Goal: Information Seeking & Learning: Learn about a topic

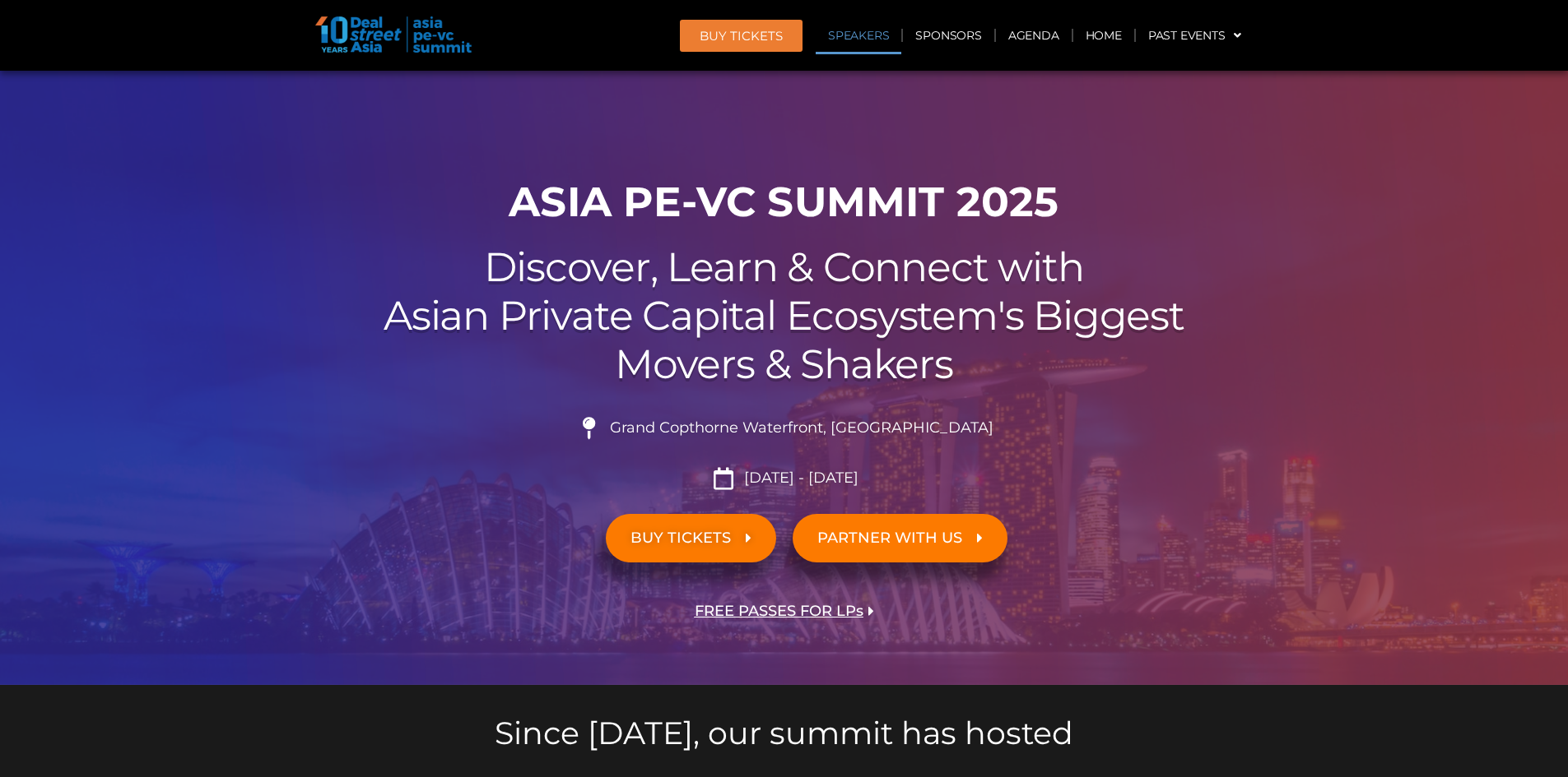
click at [867, 30] on link "Speakers" at bounding box center [858, 34] width 85 height 37
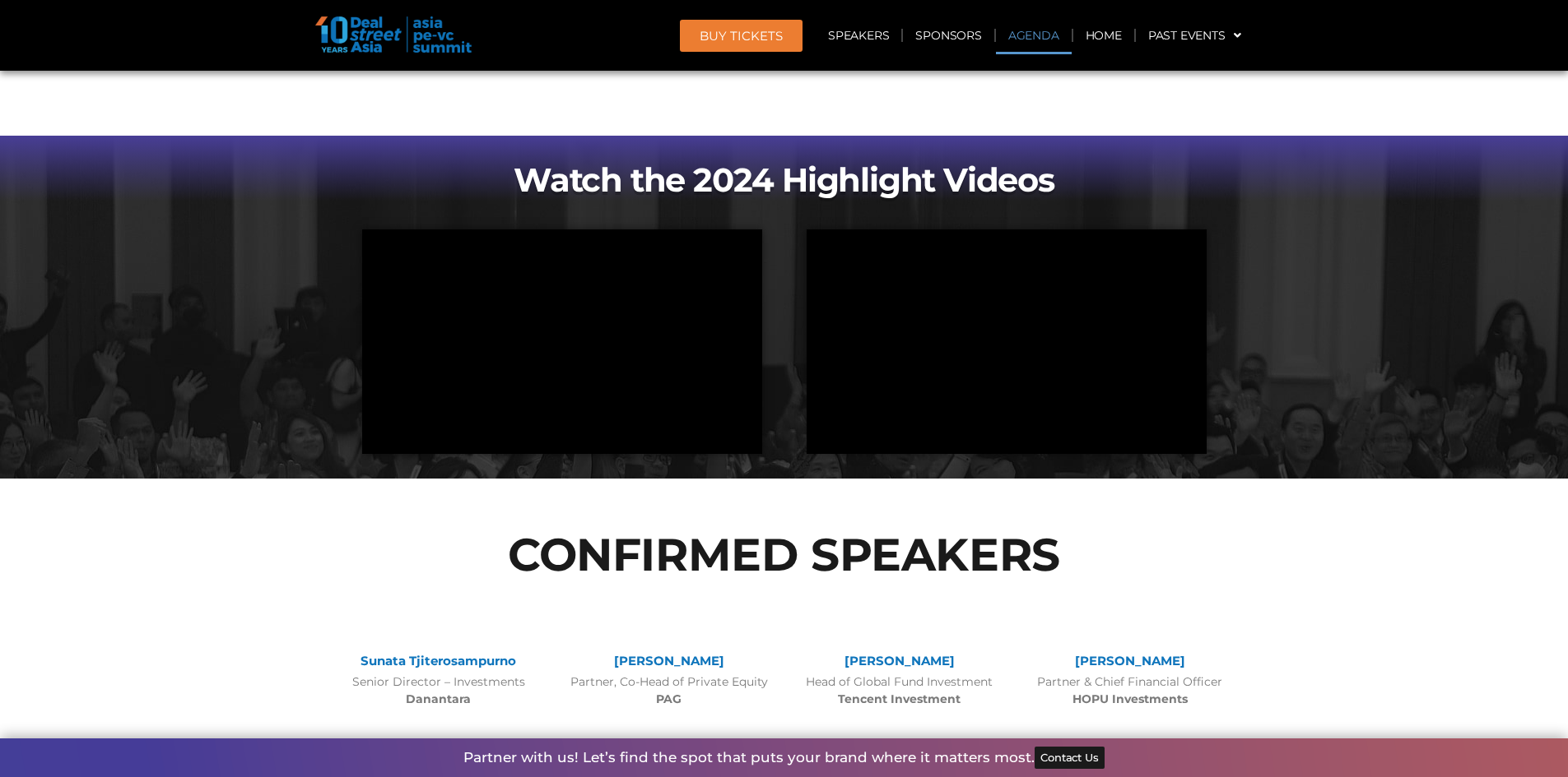
scroll to position [1804, 0]
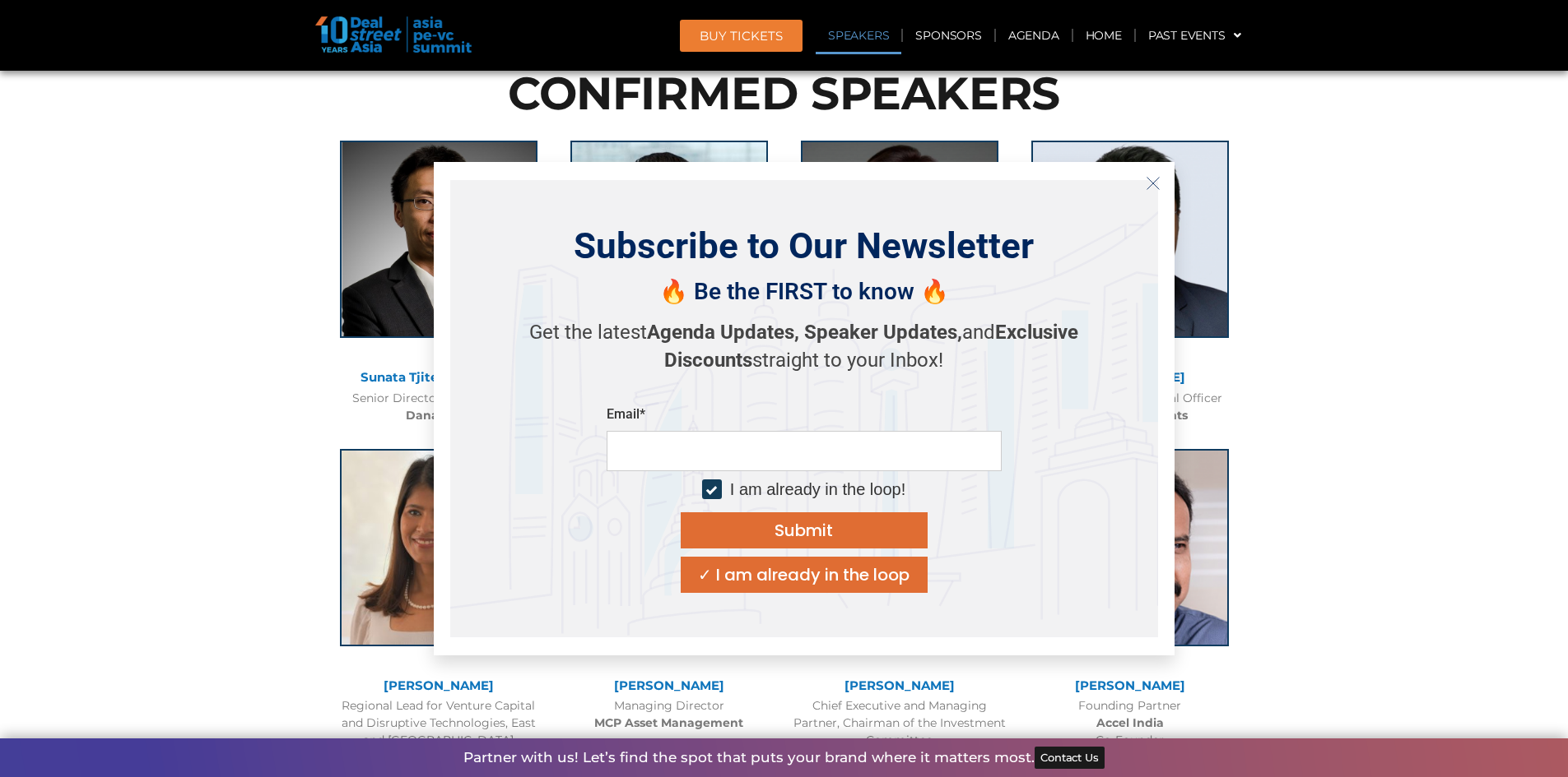
click at [1162, 185] on button "Close" at bounding box center [1152, 183] width 26 height 26
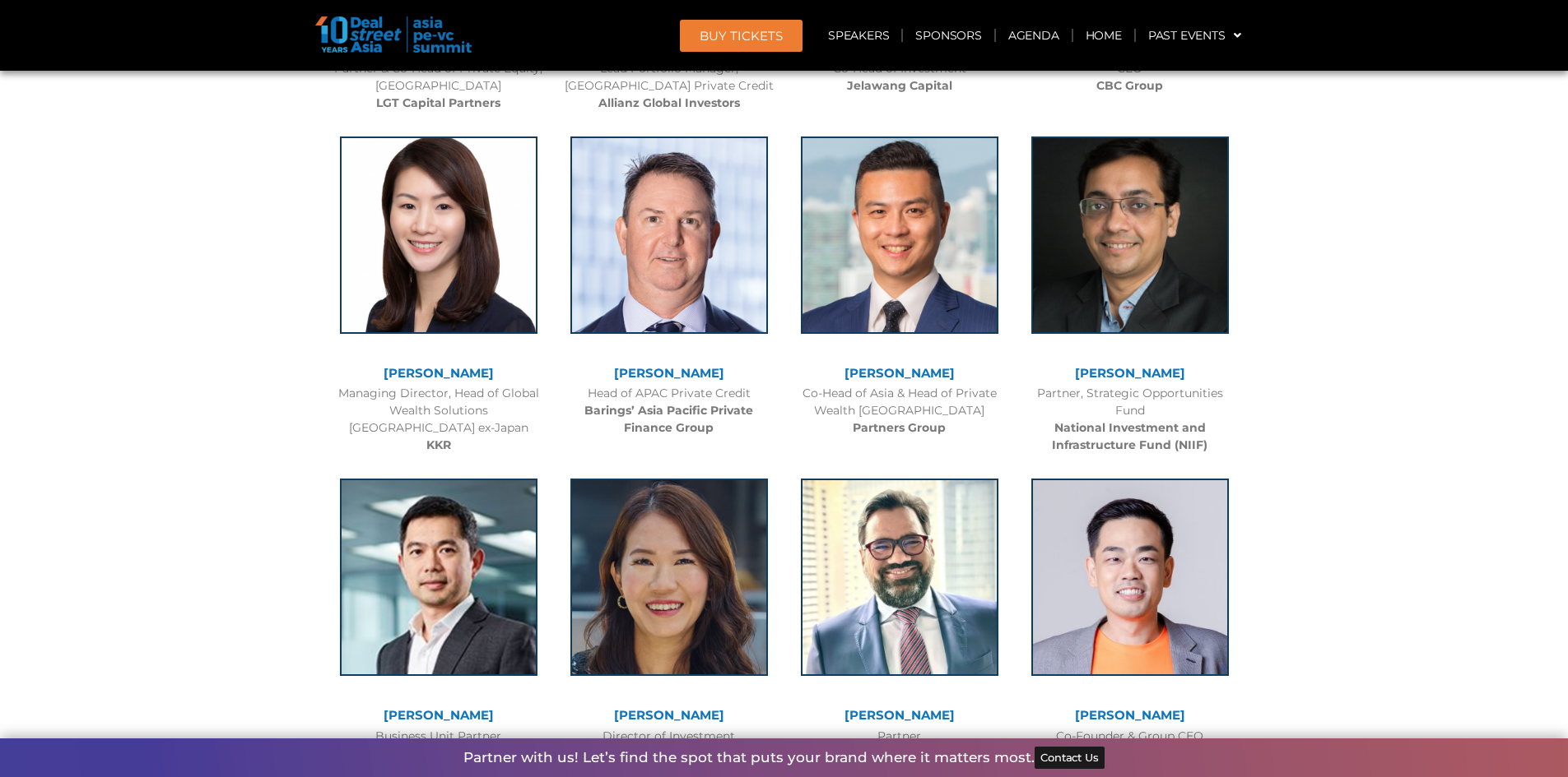
scroll to position [2792, 0]
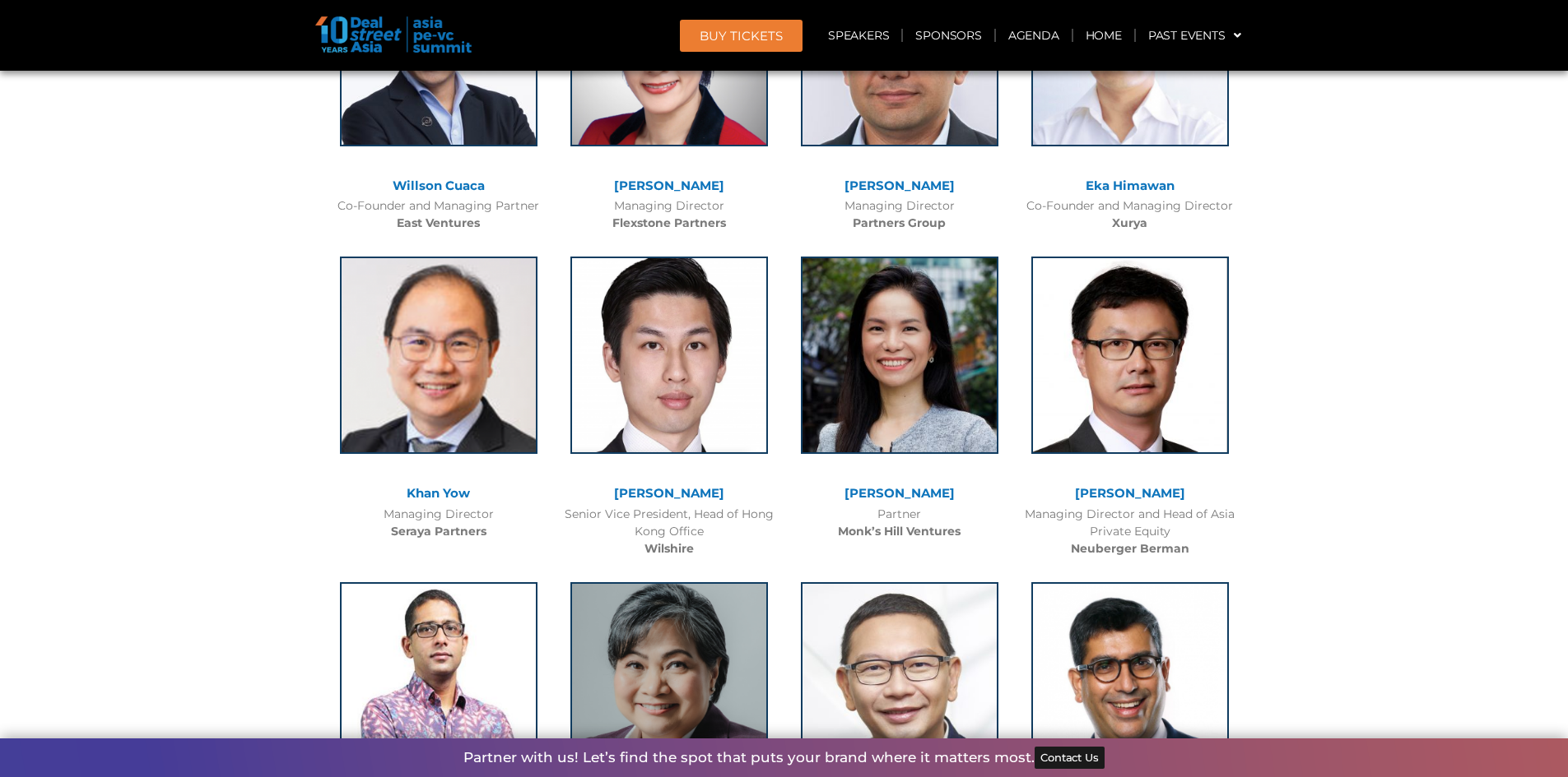
scroll to position [3614, 0]
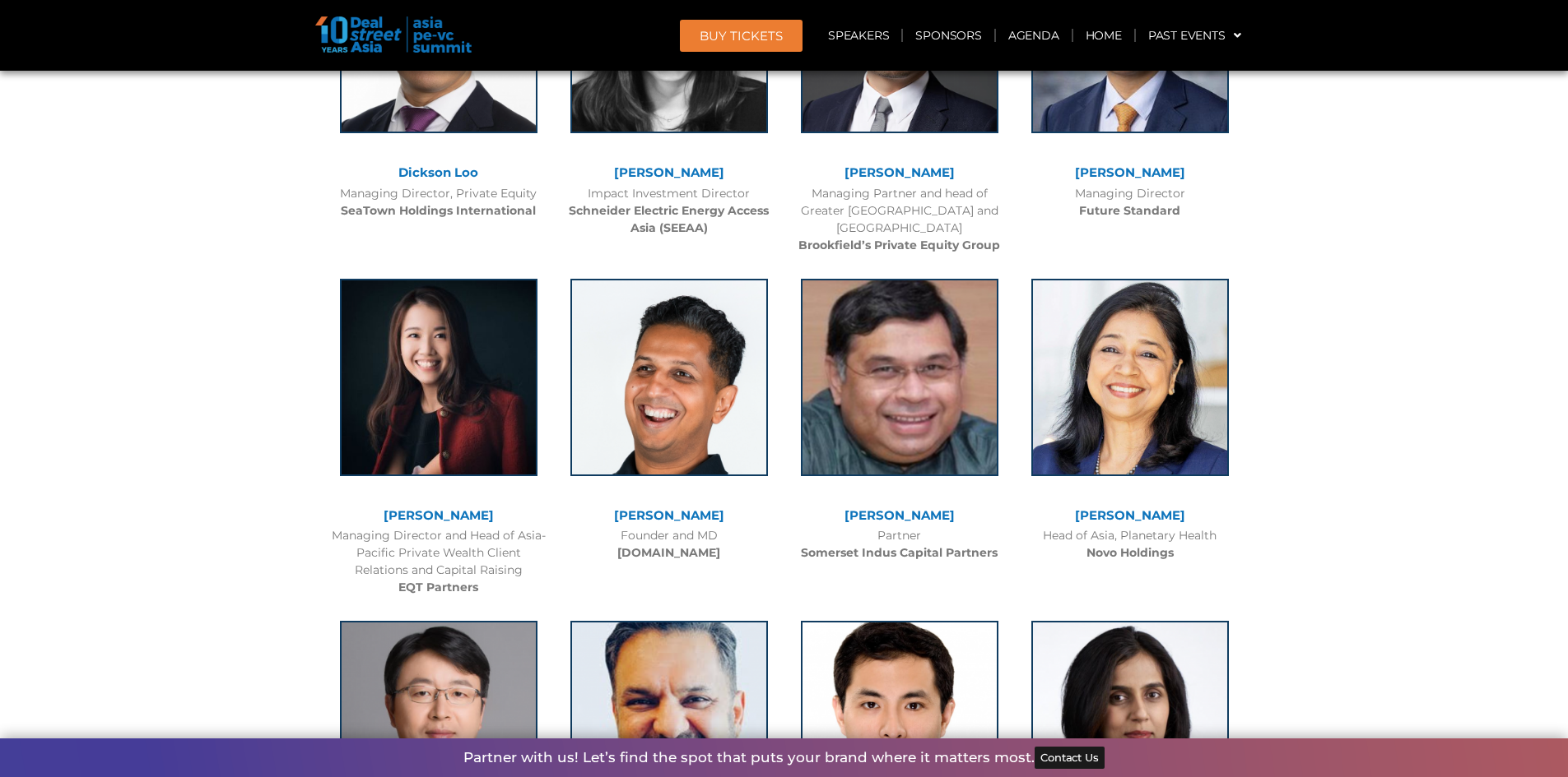
scroll to position [5260, 0]
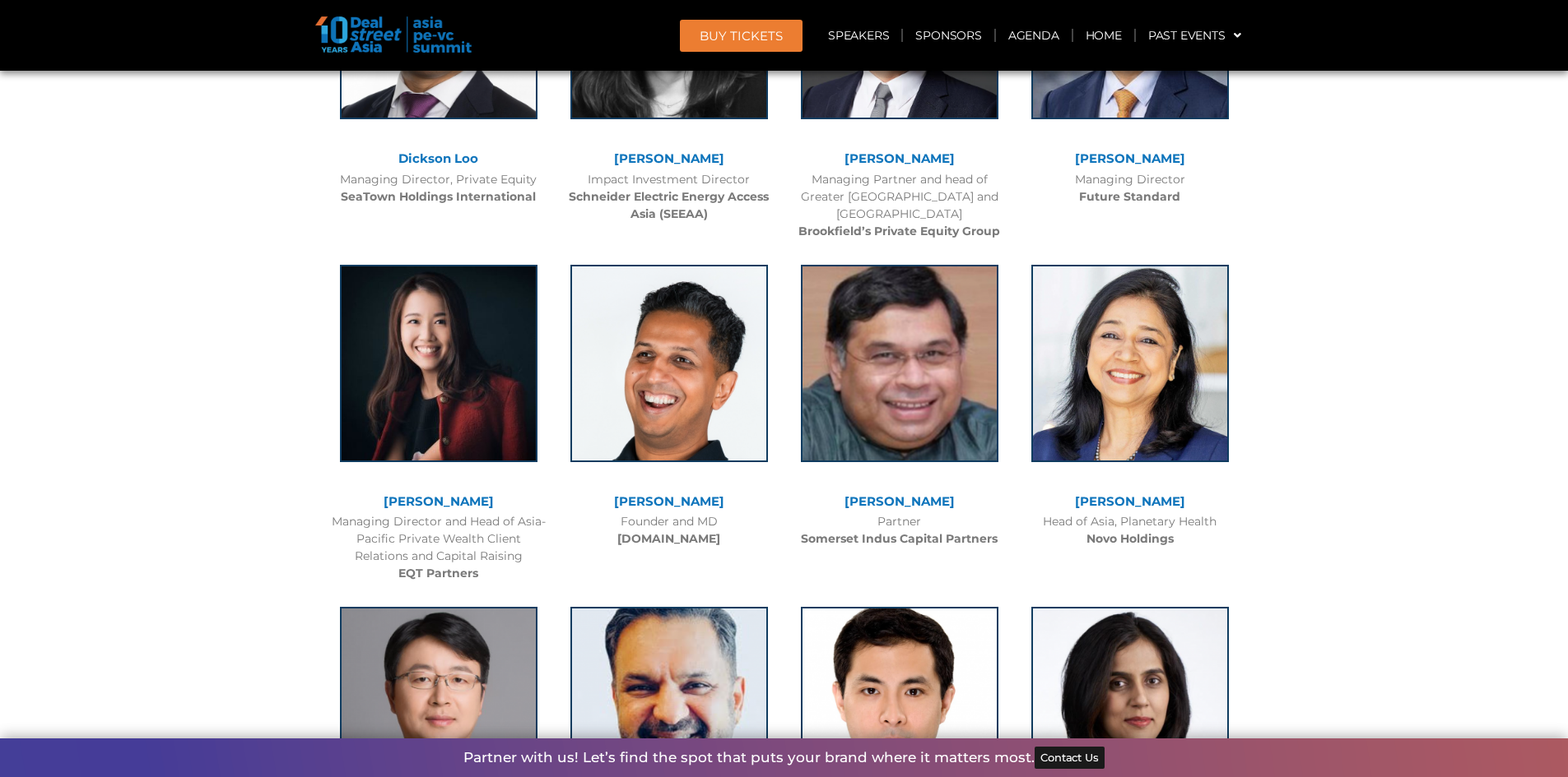
click at [223, 321] on div at bounding box center [784, 352] width 1568 height 7579
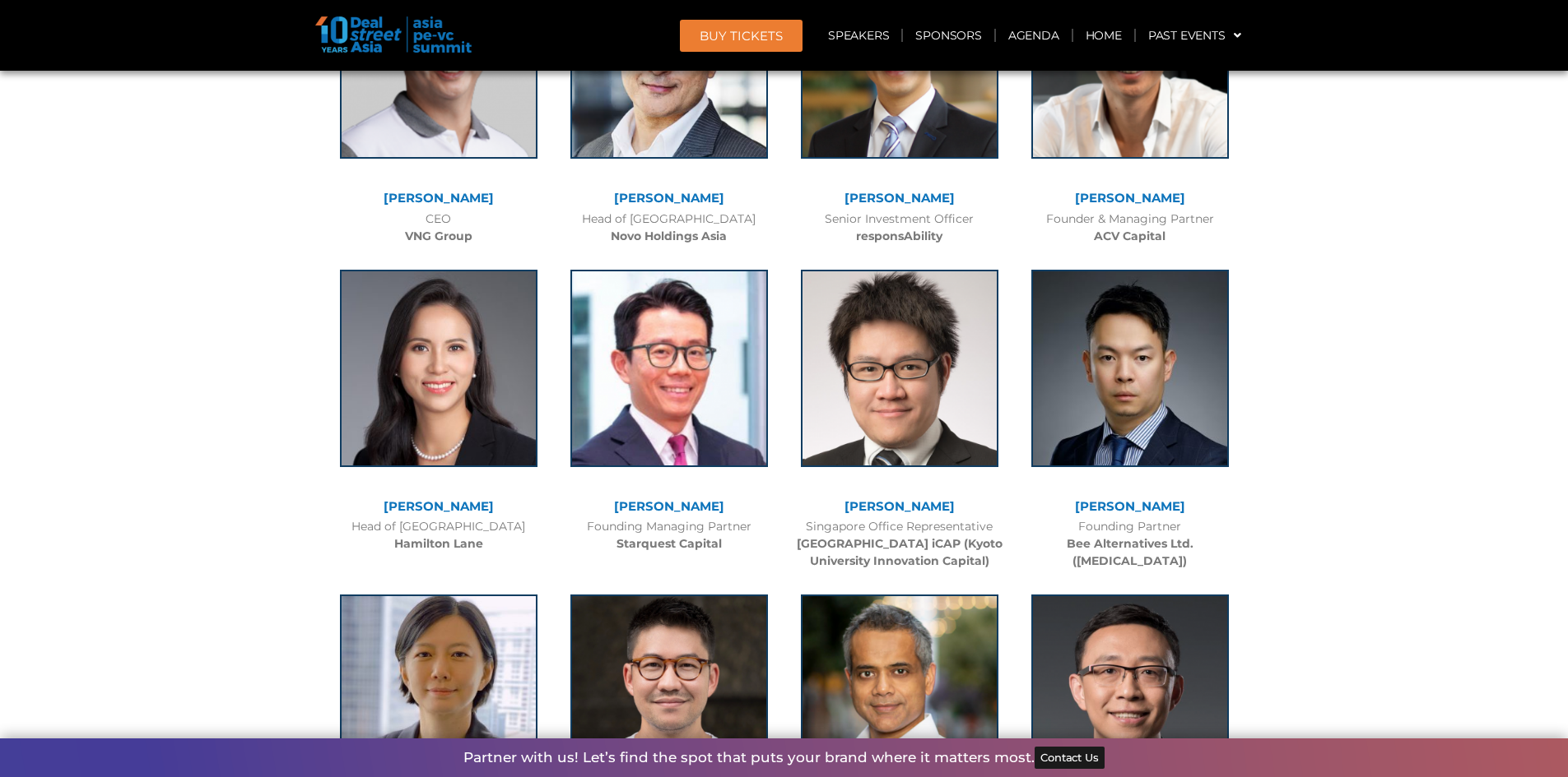
scroll to position [6575, 0]
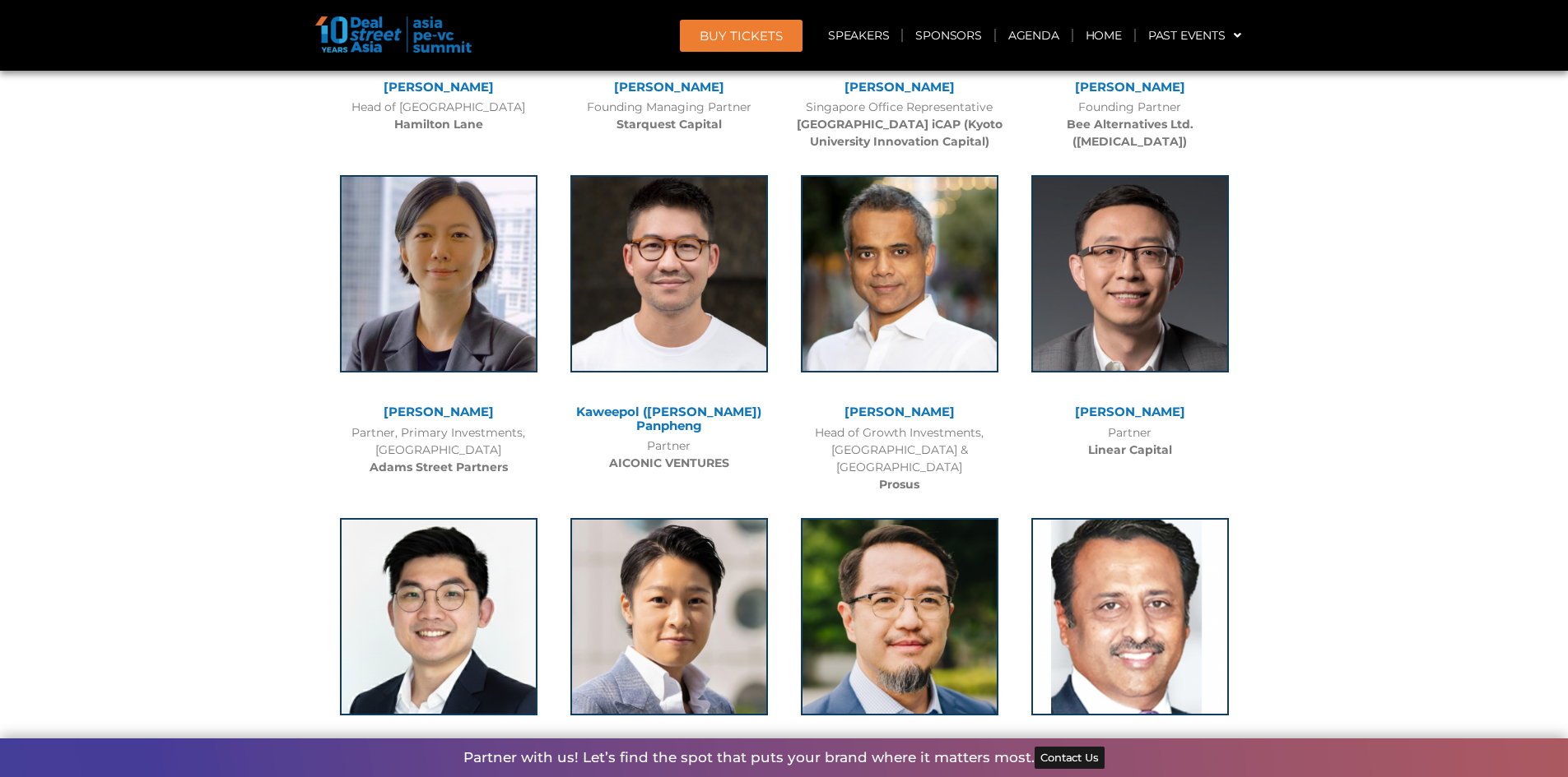
scroll to position [6987, 0]
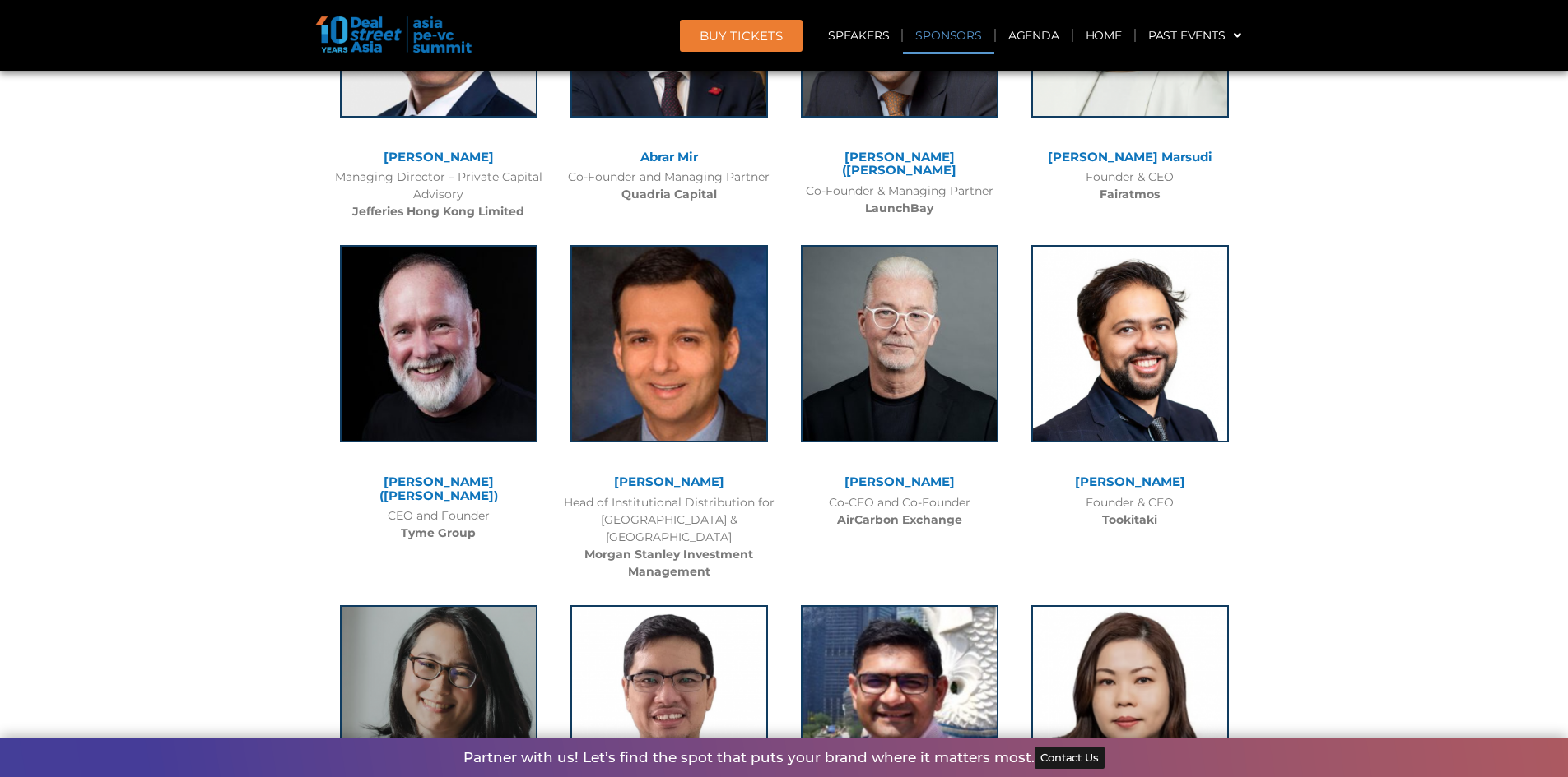
scroll to position [10607, 0]
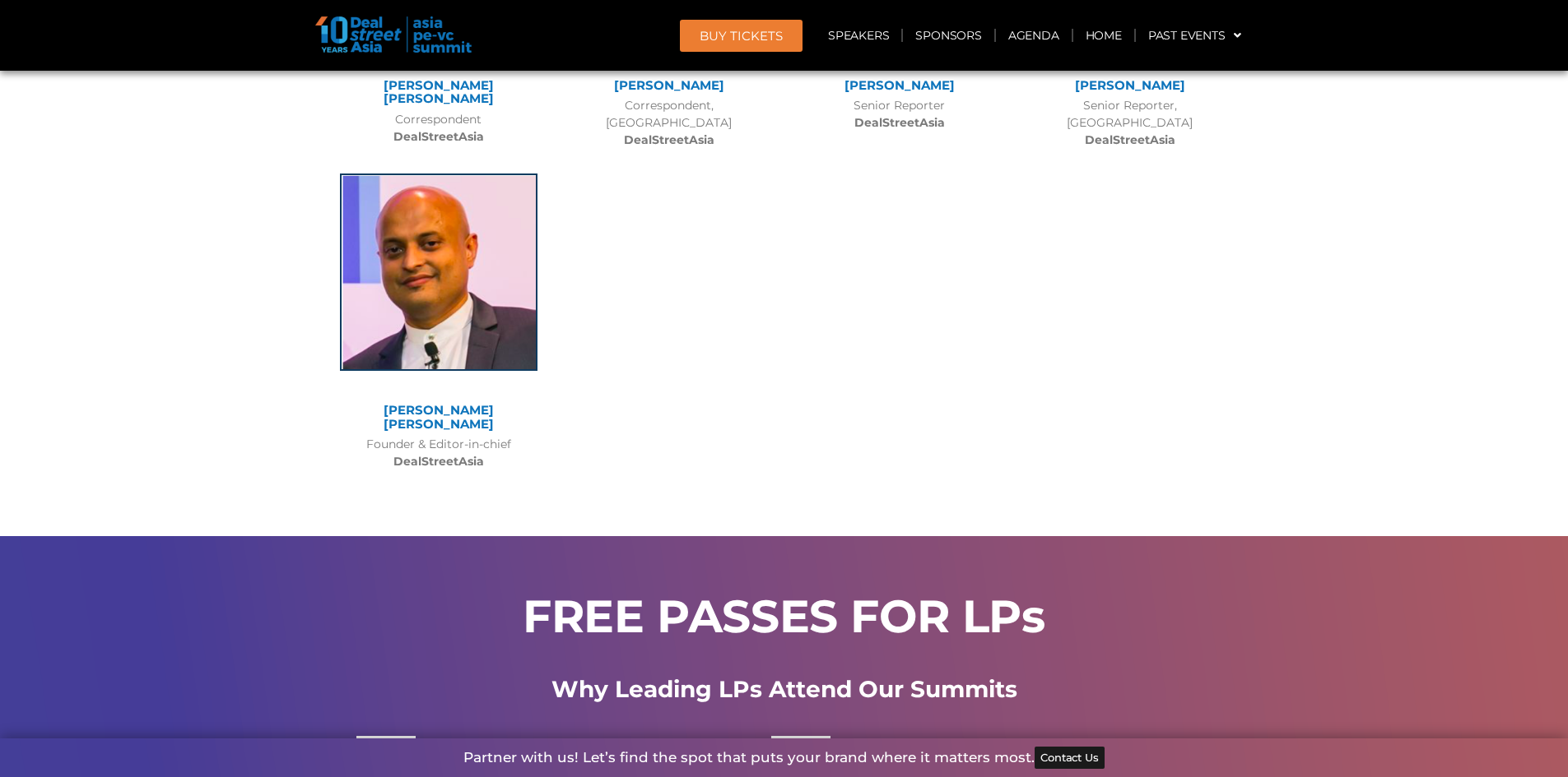
scroll to position [13157, 0]
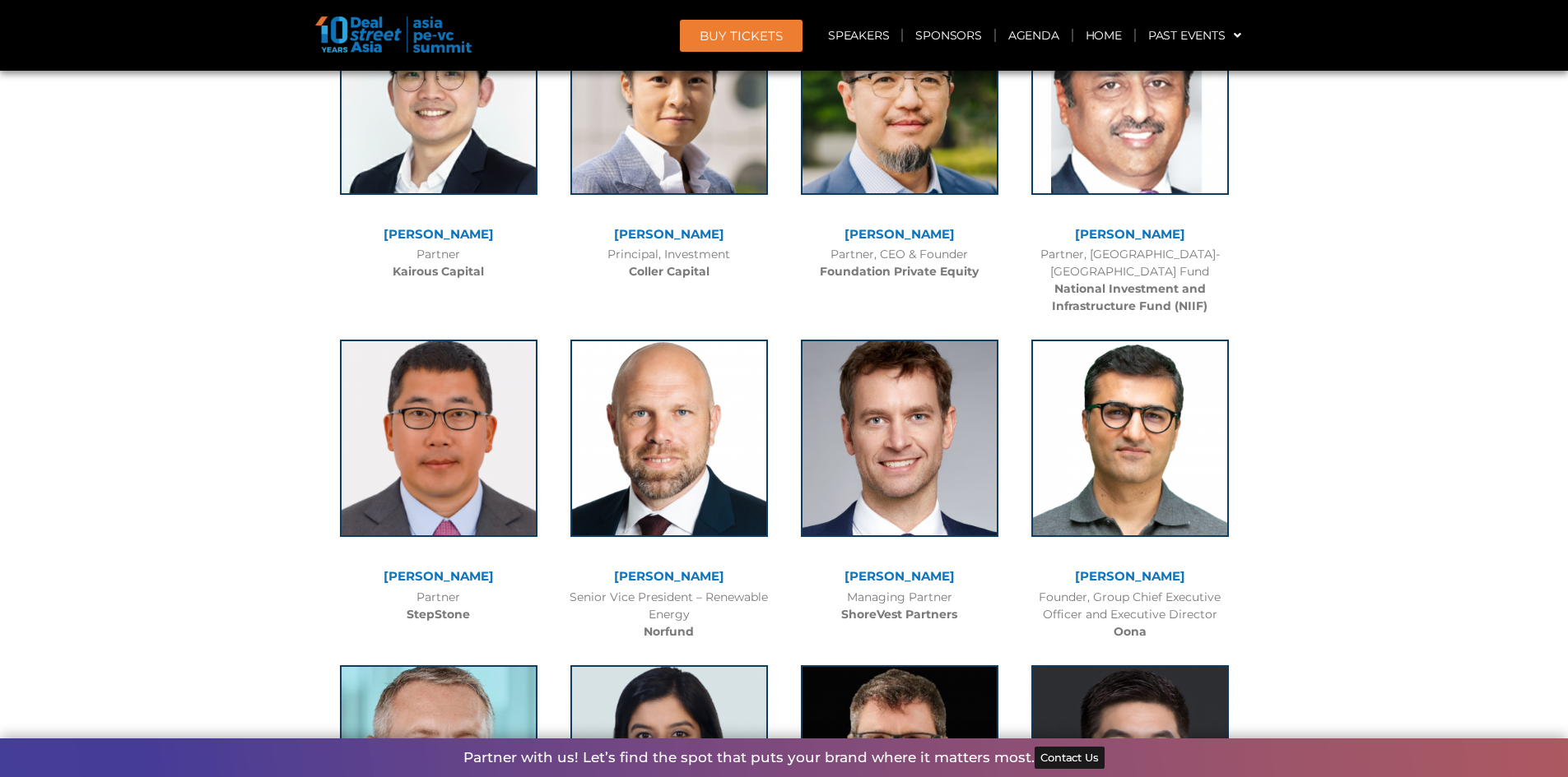
scroll to position [7423, 0]
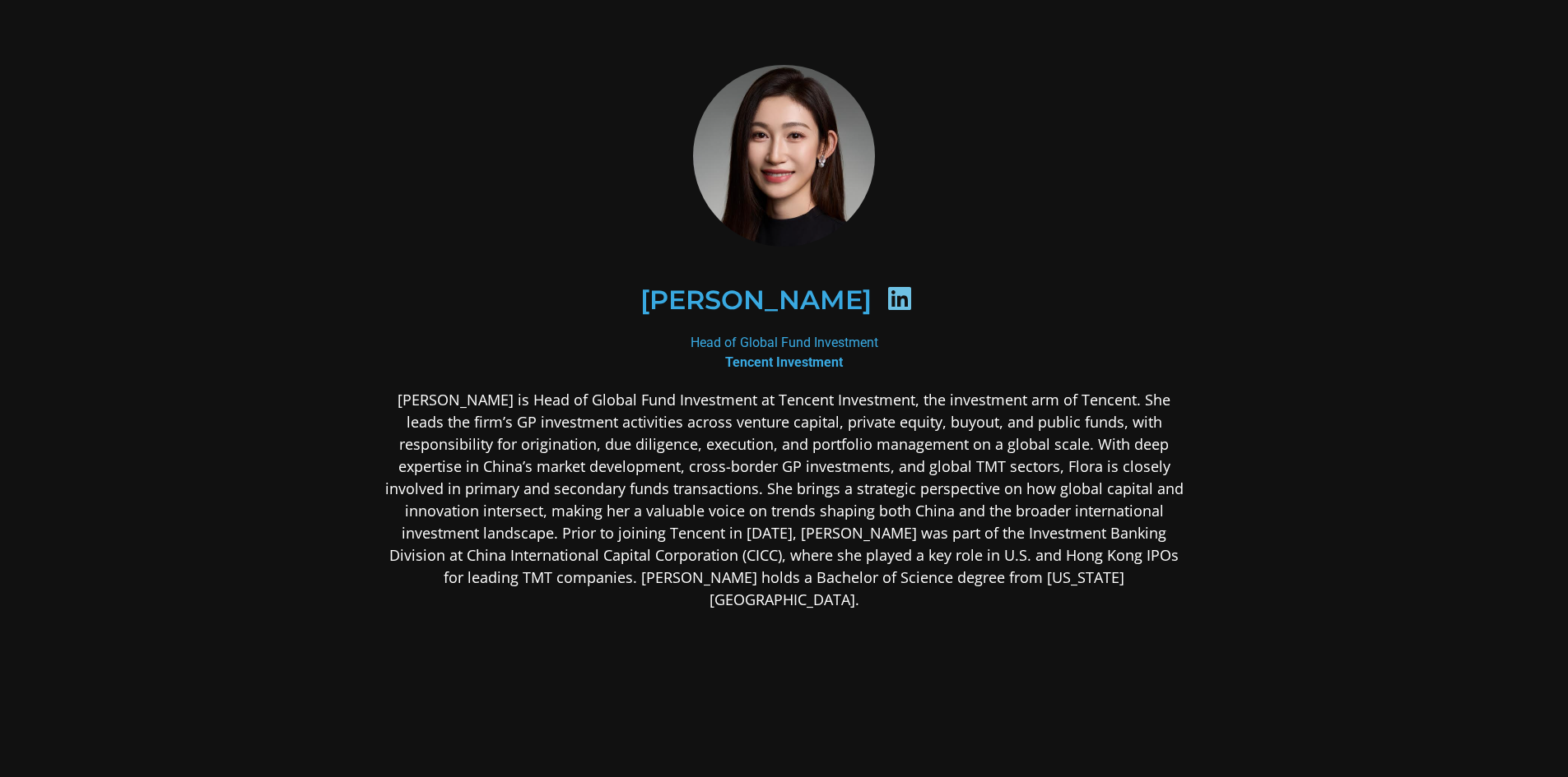
click at [419, 178] on div at bounding box center [784, 156] width 800 height 190
click at [487, 393] on p "Flora Guo is Head of Global Fund Investment at Tencent Investment, the investme…" at bounding box center [784, 500] width 800 height 222
click at [887, 301] on icon at bounding box center [899, 298] width 26 height 26
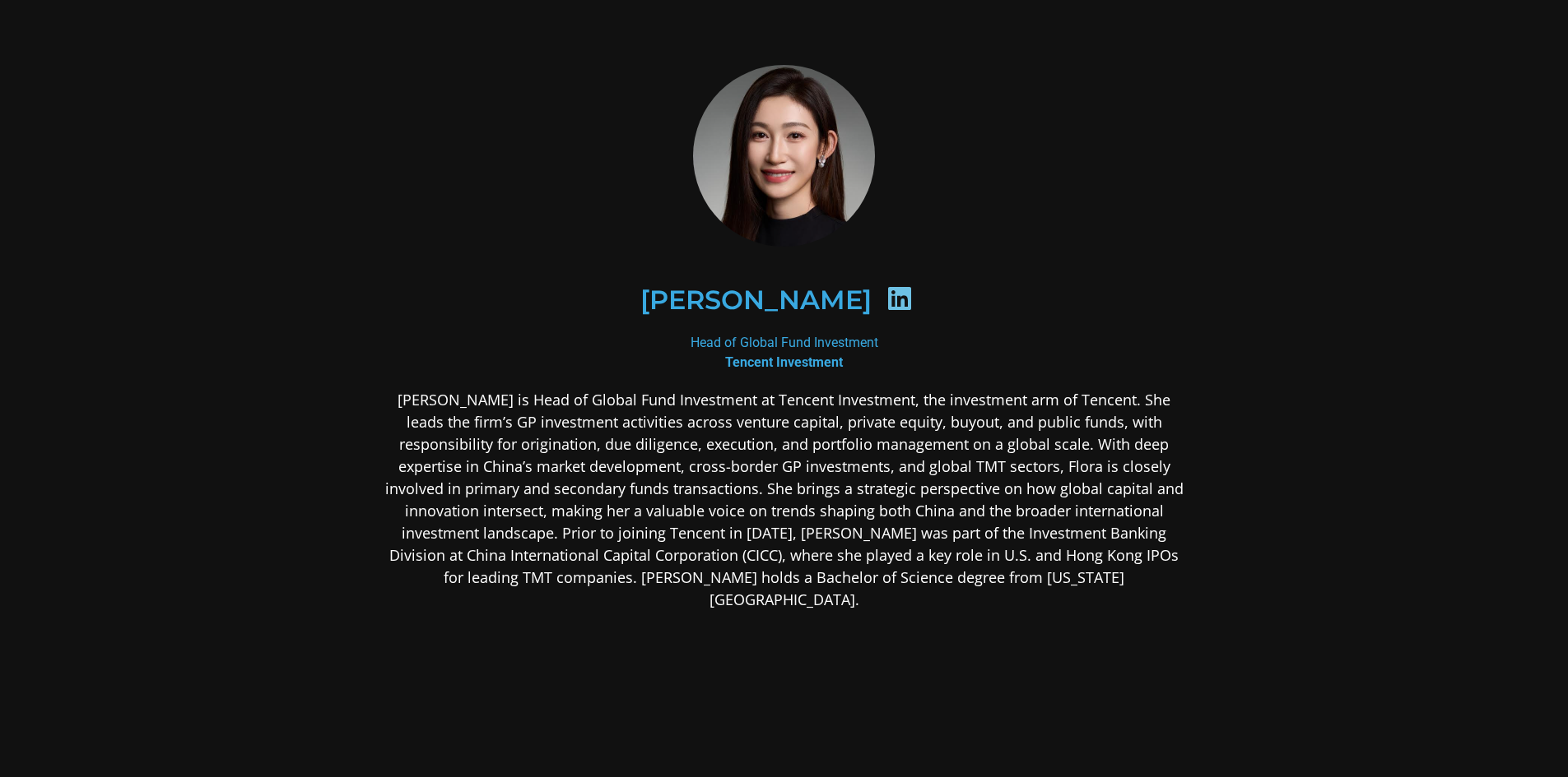
drag, startPoint x: 487, startPoint y: 377, endPoint x: 475, endPoint y: 413, distance: 37.9
click at [487, 388] on div "Flora Guo Head of Global Fund Investment Tencent Investment" at bounding box center [784, 467] width 800 height 811
click at [475, 413] on p "Flora Guo is Head of Global Fund Investment at Tencent Investment, the investme…" at bounding box center [784, 500] width 800 height 222
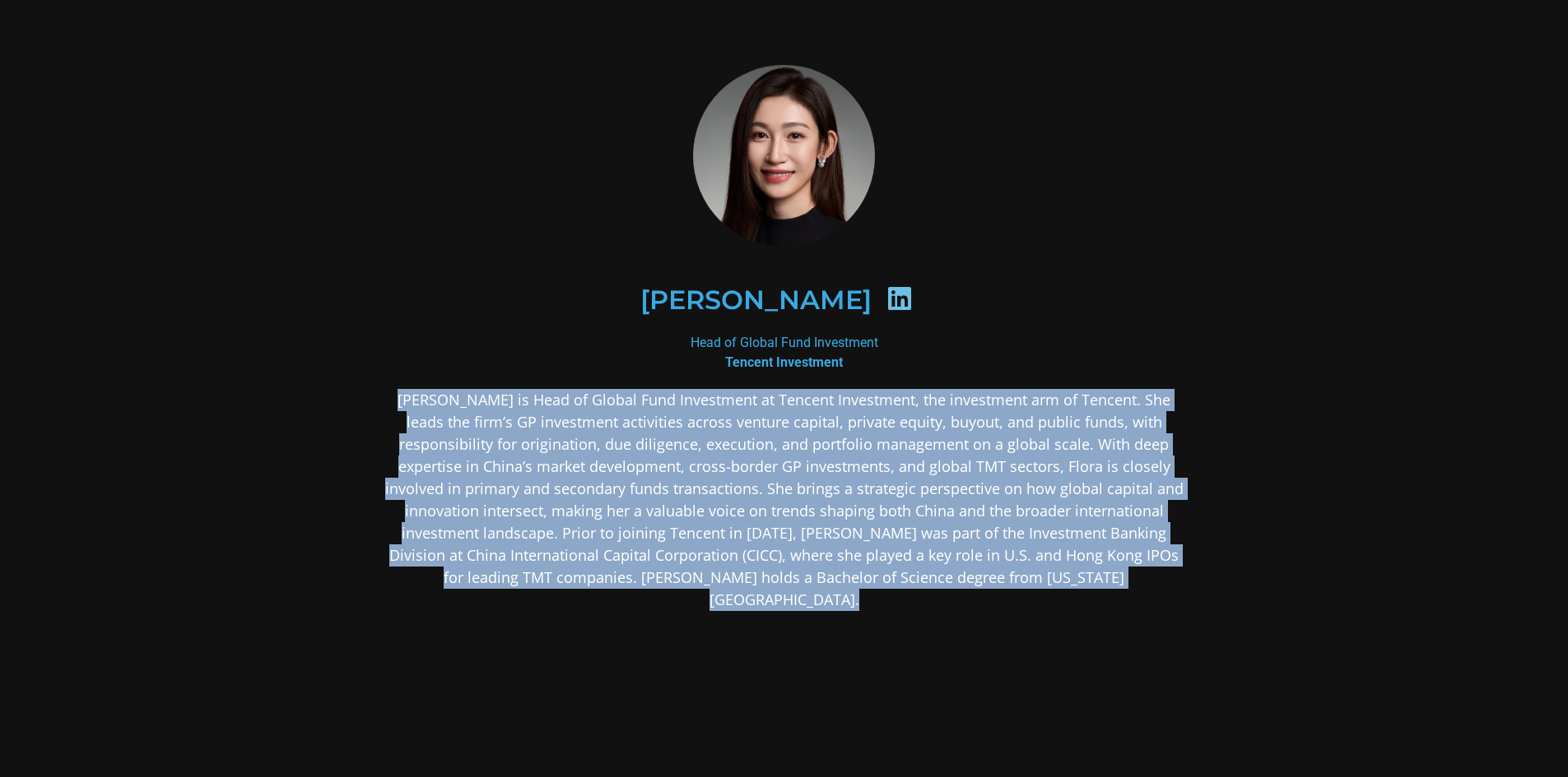
click at [475, 413] on p "Flora Guo is Head of Global Fund Investment at Tencent Investment, the investme…" at bounding box center [784, 500] width 800 height 222
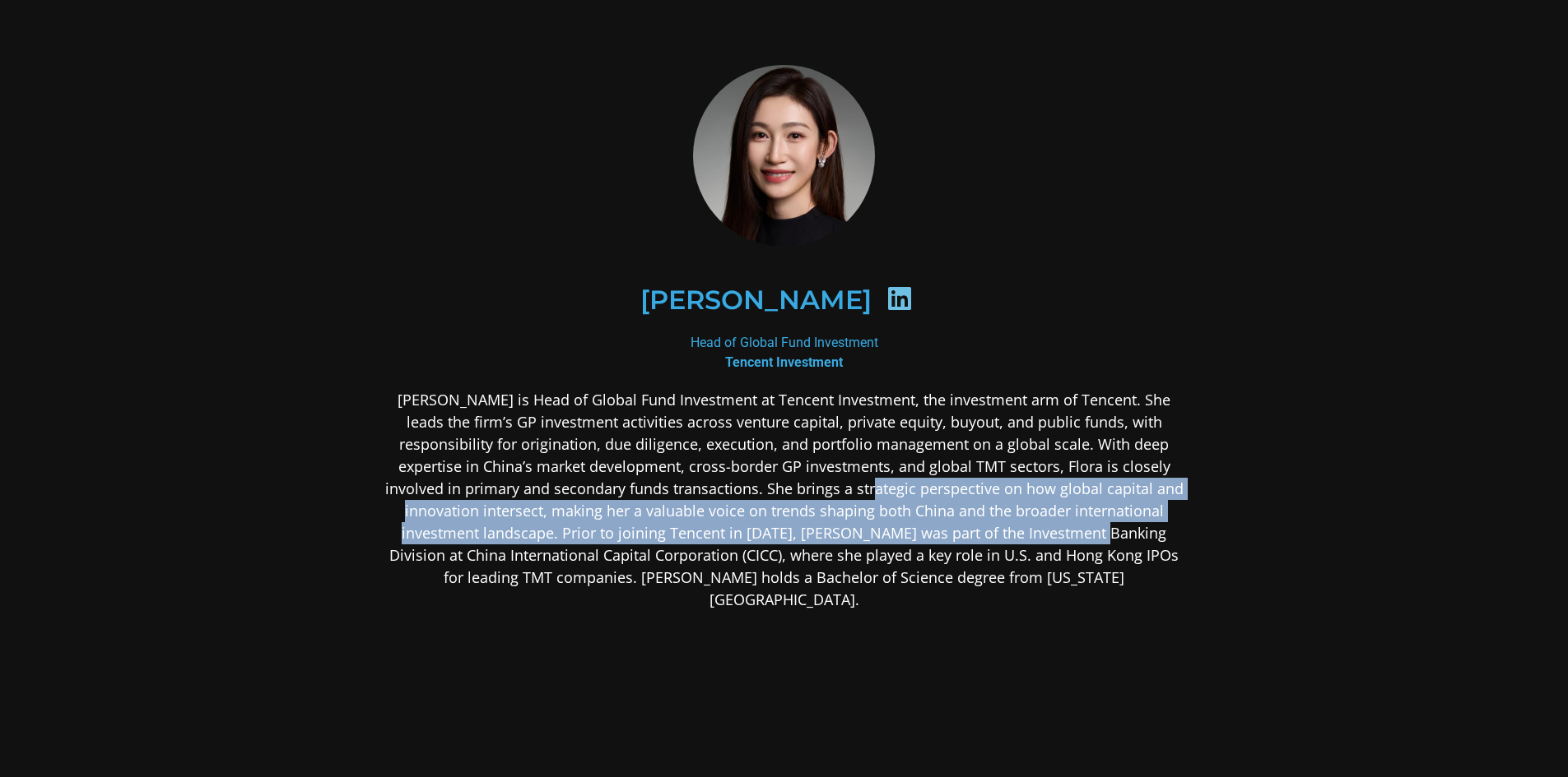
drag, startPoint x: 753, startPoint y: 496, endPoint x: 947, endPoint y: 532, distance: 197.3
click at [947, 532] on p "Flora Guo is Head of Global Fund Investment at Tencent Investment, the investme…" at bounding box center [784, 500] width 800 height 222
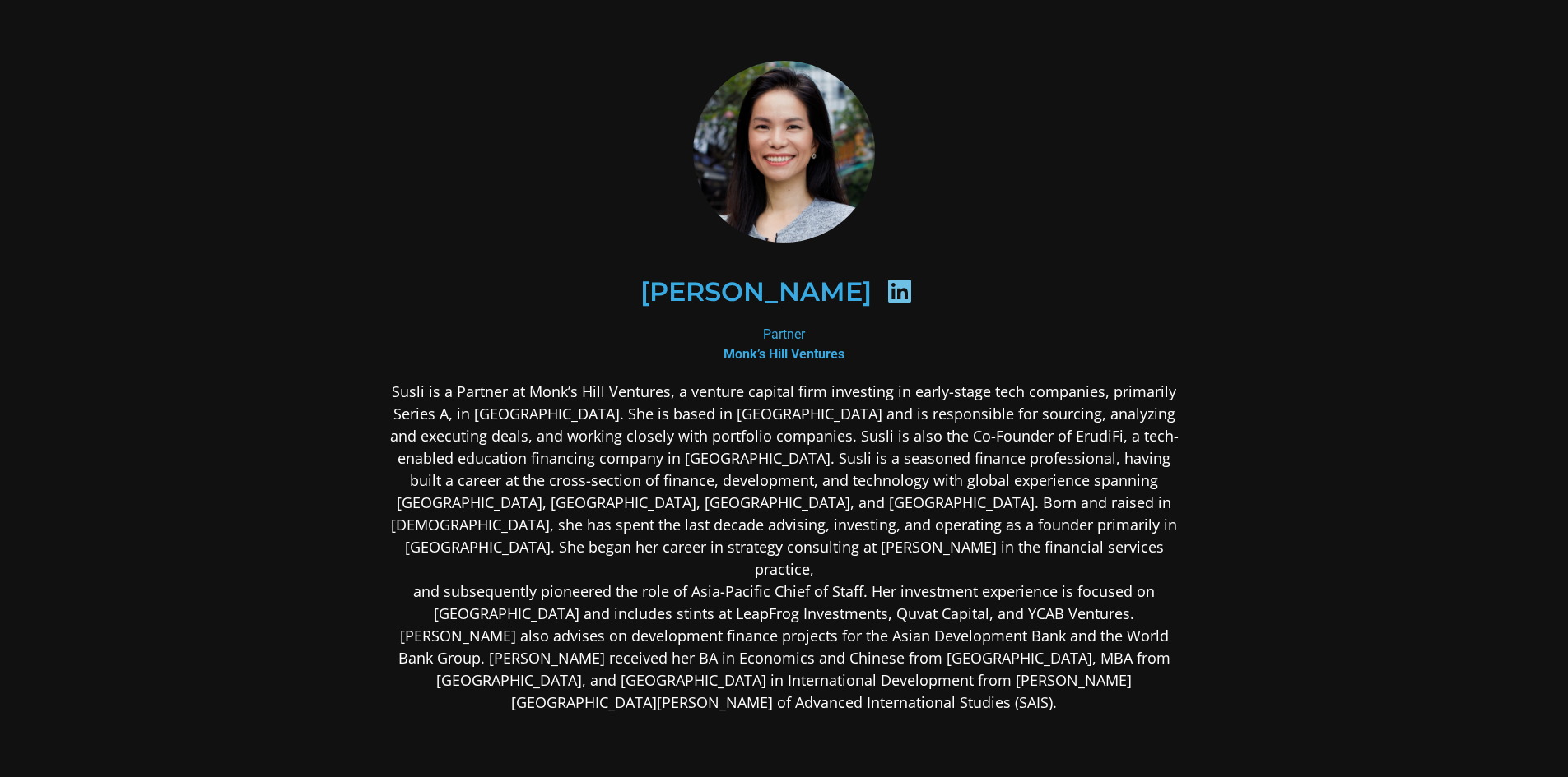
click at [680, 158] on div at bounding box center [784, 152] width 800 height 182
click at [805, 357] on b "Monk’s Hill Ventures" at bounding box center [784, 354] width 121 height 15
click at [524, 389] on p "Susli is a Partner at Monk’s Hill Ventures, a venture capital firm investing in…" at bounding box center [784, 548] width 800 height 333
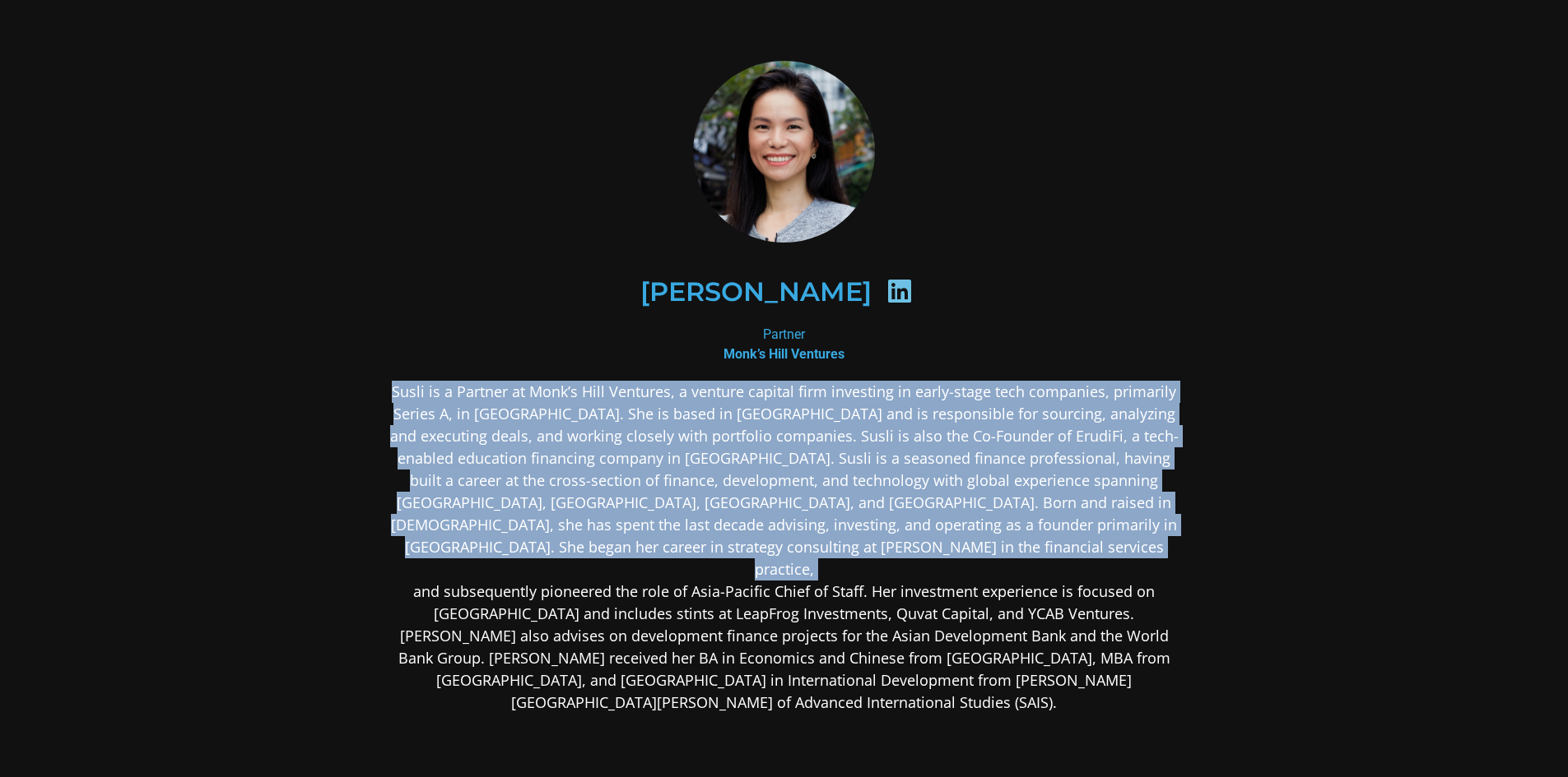
click at [524, 389] on p "Susli is a Partner at Monk’s Hill Ventures, a venture capital firm investing in…" at bounding box center [784, 548] width 800 height 333
click at [510, 403] on p "Susli is a Partner at Monk’s Hill Ventures, a venture capital firm investing in…" at bounding box center [784, 548] width 800 height 333
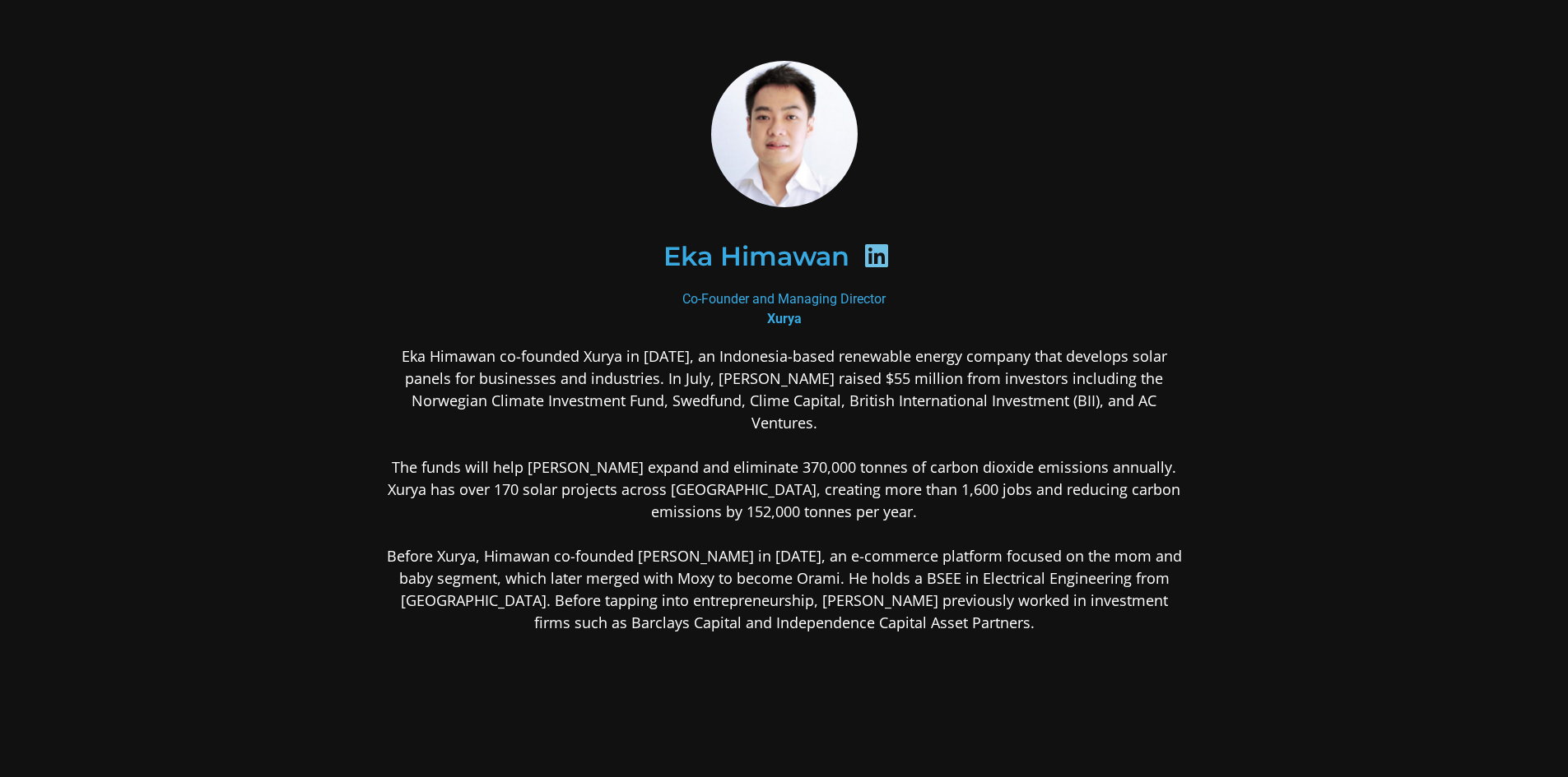
click at [306, 253] on section "Eka Himawan Co-Founder and Managing Director [PERSON_NAME] Eka Himawan co-found…" at bounding box center [784, 477] width 1568 height 955
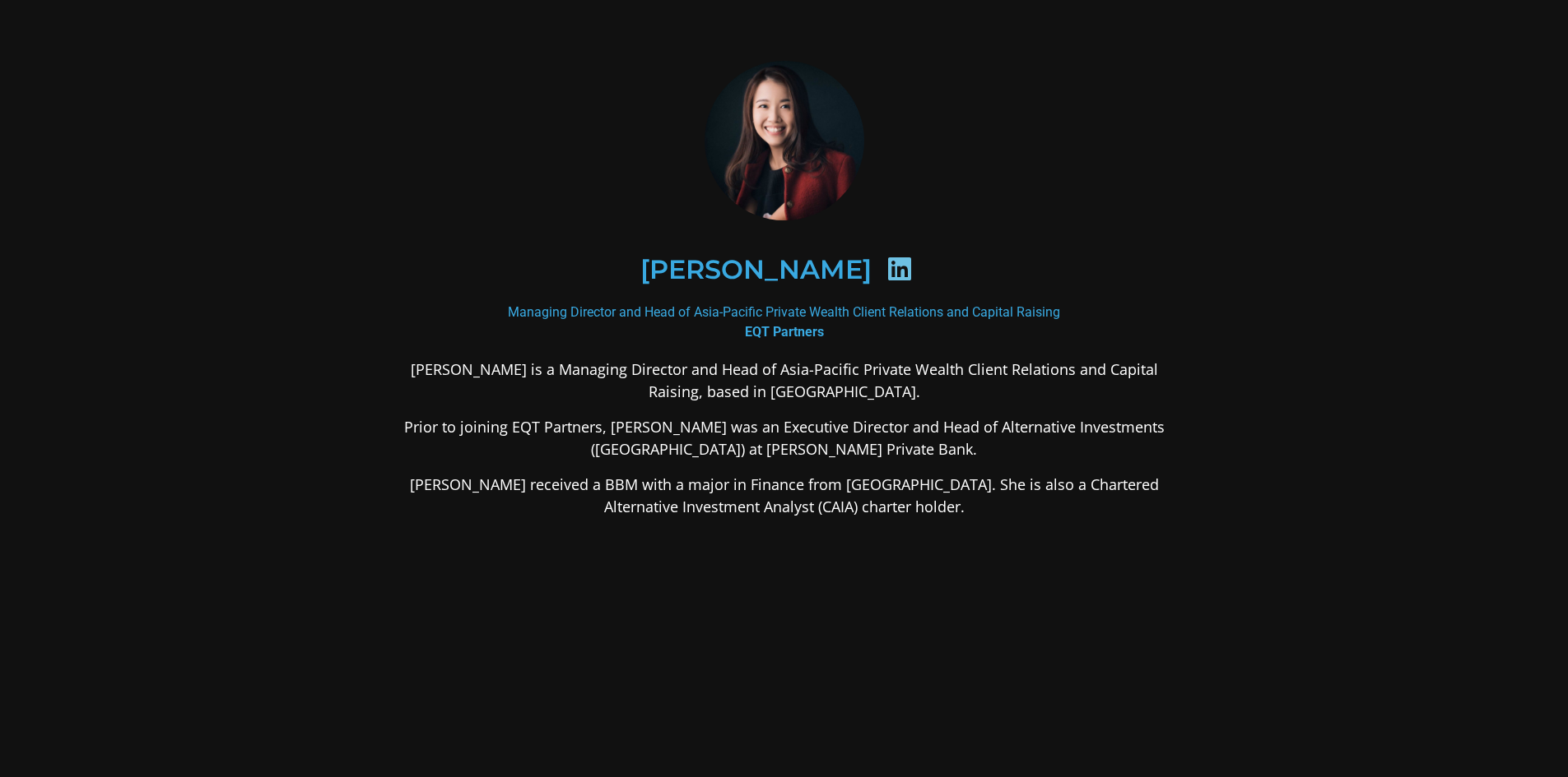
click at [713, 275] on h2 "Sueann Yeo" at bounding box center [755, 269] width 231 height 26
click at [213, 285] on section "Sueann Yeo Managing Director and Head of Asia-Pacific Private Wealth Client Rel…" at bounding box center [784, 420] width 1568 height 839
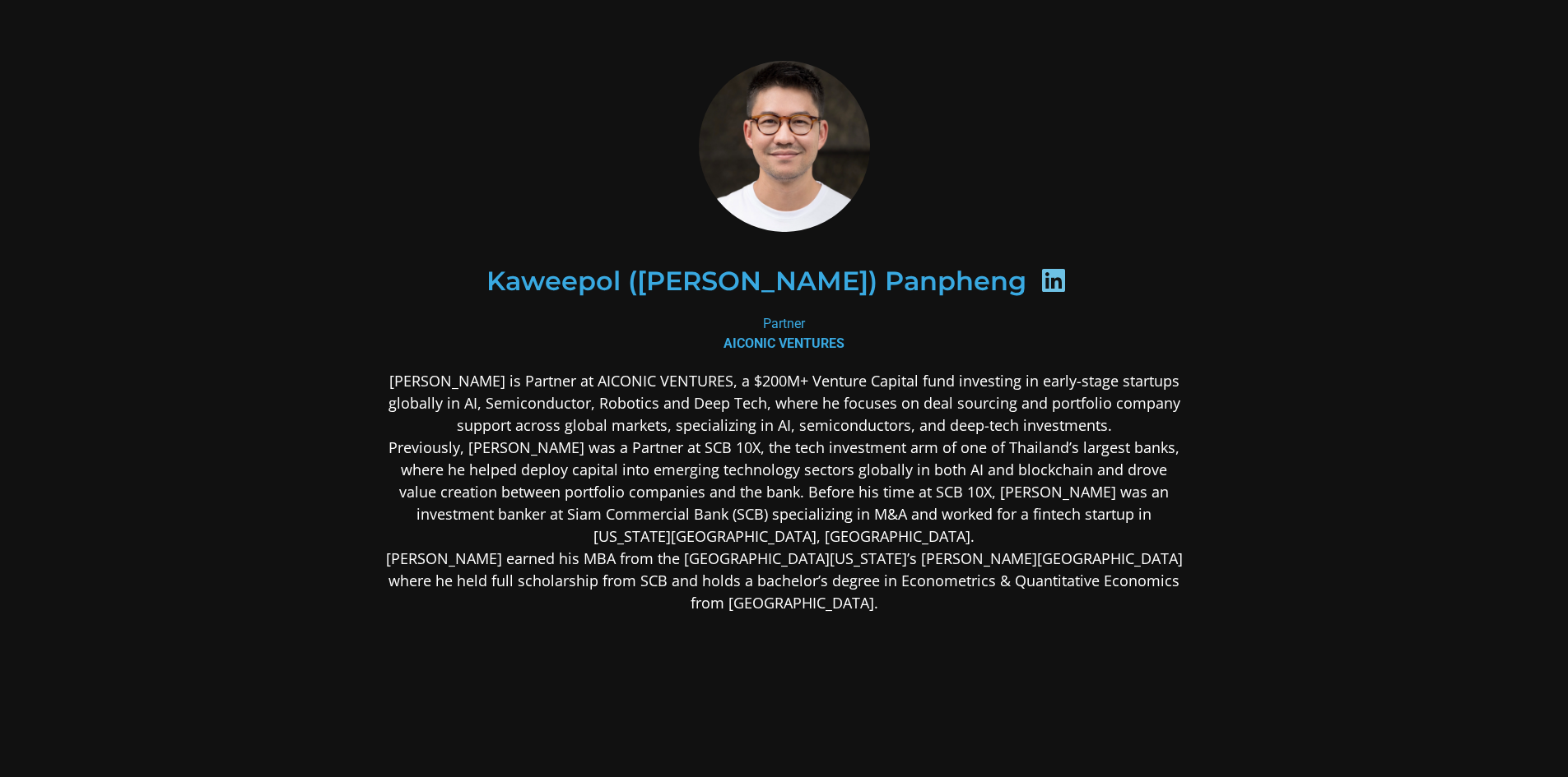
click at [268, 262] on section "Kaweepol ([PERSON_NAME]) Panpheng Partner AICONIC VENTURES [PERSON_NAME] is Par…" at bounding box center [784, 468] width 1568 height 935
click at [802, 486] on p "[PERSON_NAME] is Partner at AICONIC VENTURES, a $200M+ Venture Capital fund inv…" at bounding box center [784, 491] width 800 height 244
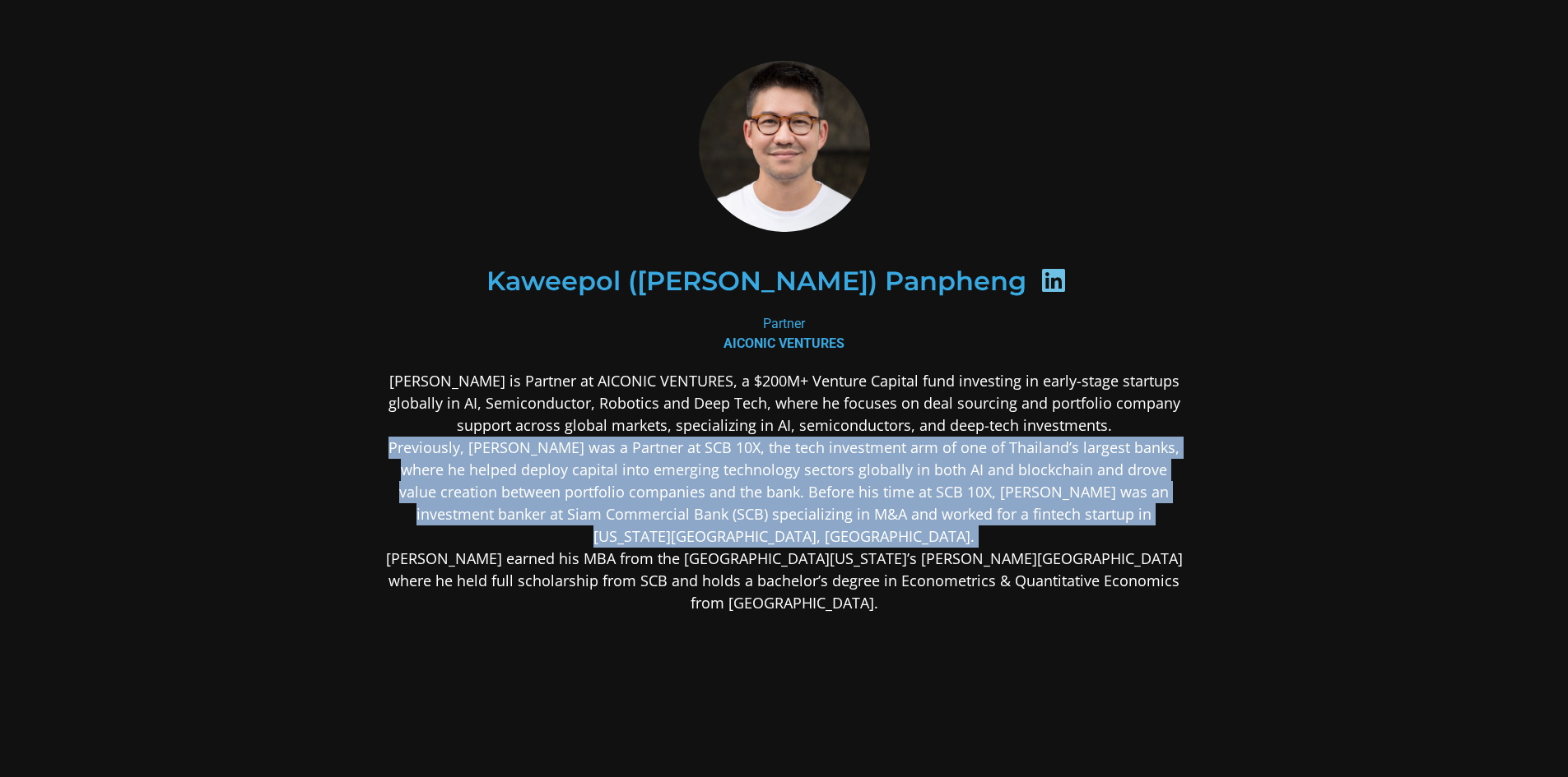
click at [802, 486] on p "[PERSON_NAME] is Partner at AICONIC VENTURES, a $200M+ Venture Capital fund inv…" at bounding box center [784, 491] width 800 height 244
click at [677, 487] on p "[PERSON_NAME] is Partner at AICONIC VENTURES, a $200M+ Venture Capital fund inv…" at bounding box center [784, 491] width 800 height 244
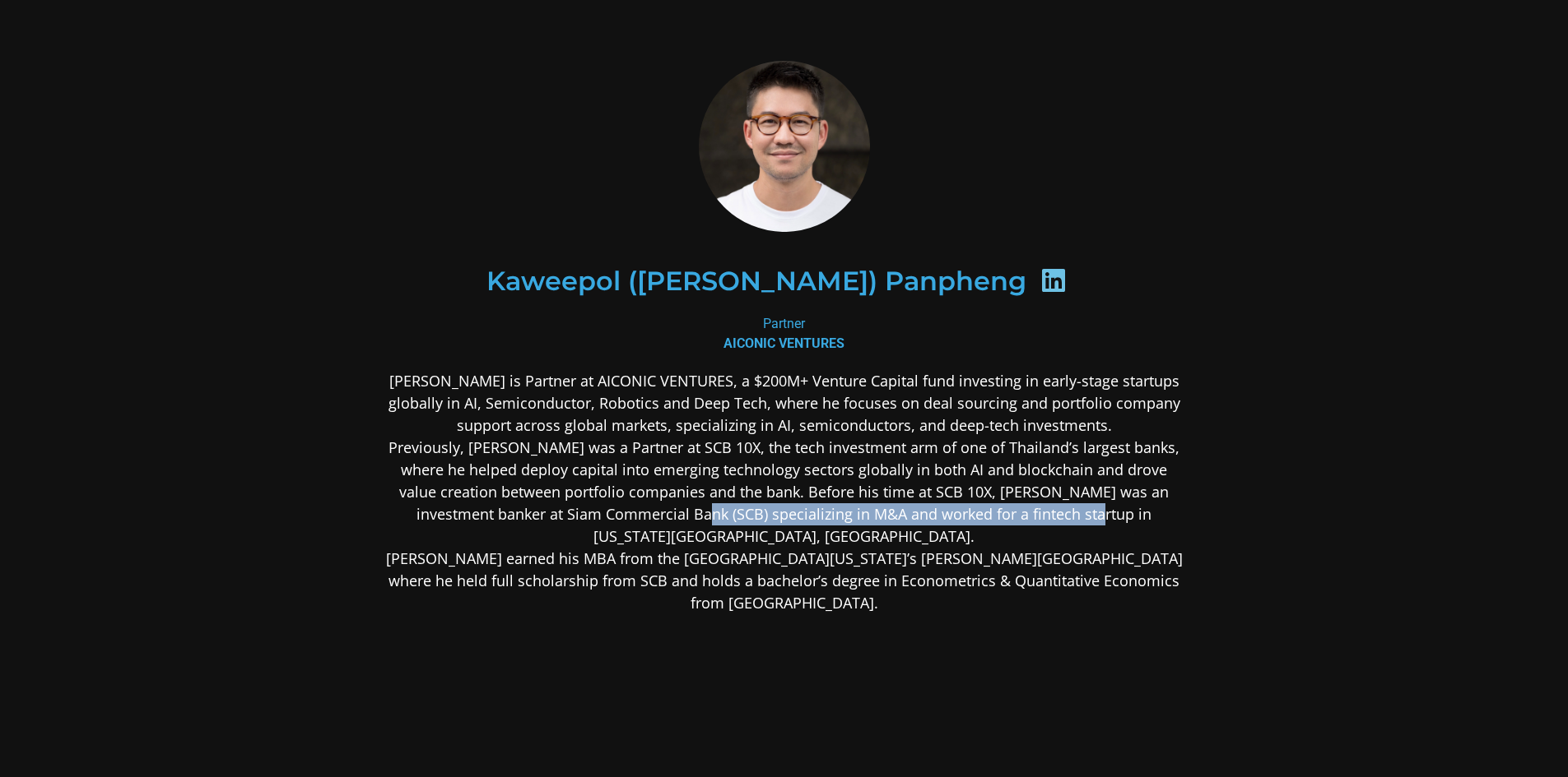
drag, startPoint x: 652, startPoint y: 521, endPoint x: 1051, endPoint y: 507, distance: 399.2
click at [1051, 507] on p "[PERSON_NAME] is Partner at AICONIC VENTURES, a $200M+ Venture Capital fund inv…" at bounding box center [784, 491] width 800 height 244
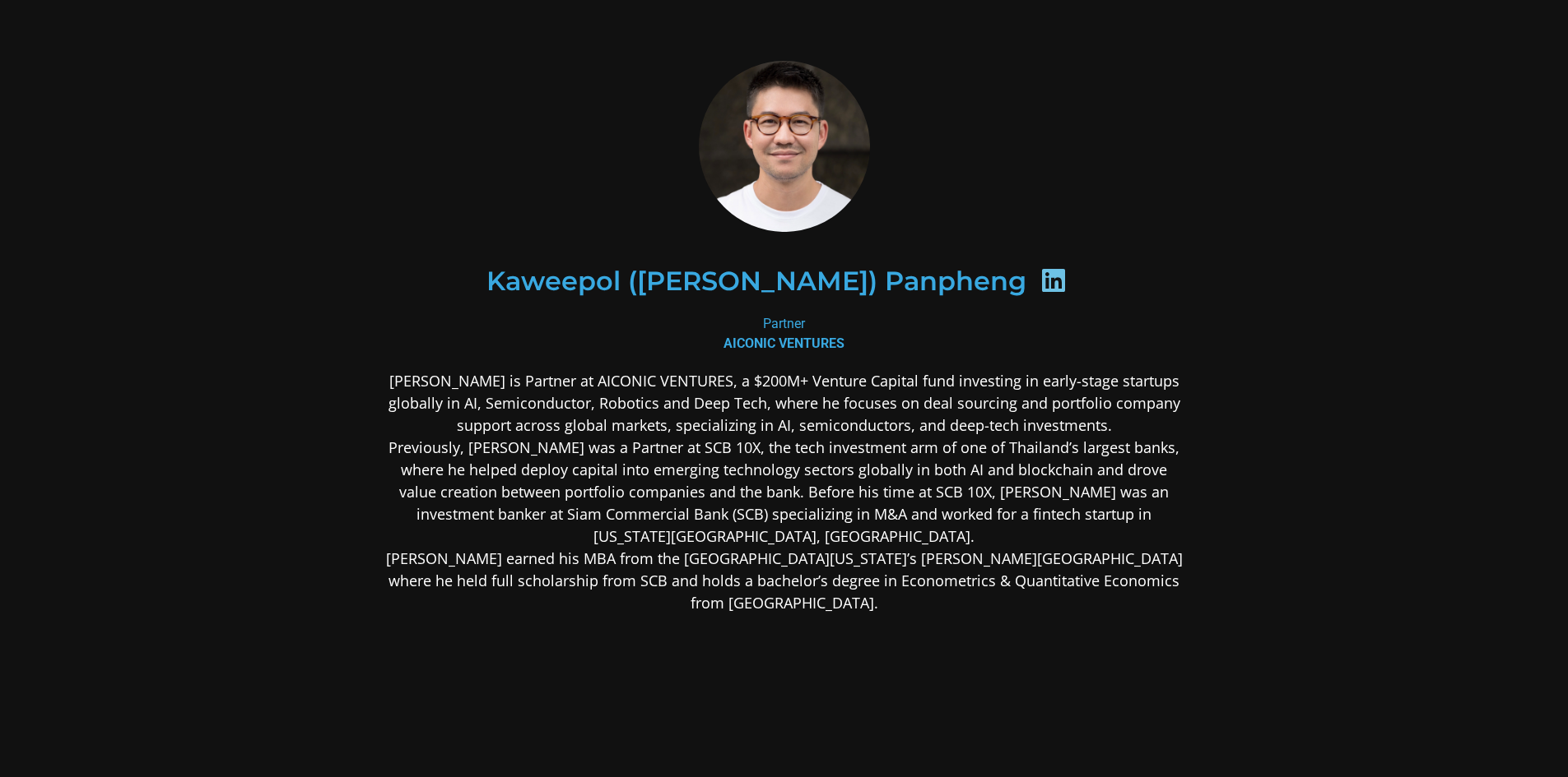
click at [429, 527] on p "[PERSON_NAME] is Partner at AICONIC VENTURES, a $200M+ Venture Capital fund inv…" at bounding box center [784, 491] width 800 height 244
drag, startPoint x: 745, startPoint y: 517, endPoint x: 1108, endPoint y: 511, distance: 363.0
click at [1108, 511] on p "[PERSON_NAME] is Partner at AICONIC VENTURES, a $200M+ Venture Capital fund inv…" at bounding box center [784, 491] width 800 height 244
click at [1137, 506] on p "[PERSON_NAME] is Partner at AICONIC VENTURES, a $200M+ Venture Capital fund inv…" at bounding box center [784, 491] width 800 height 244
drag, startPoint x: 719, startPoint y: 515, endPoint x: 1087, endPoint y: 511, distance: 368.0
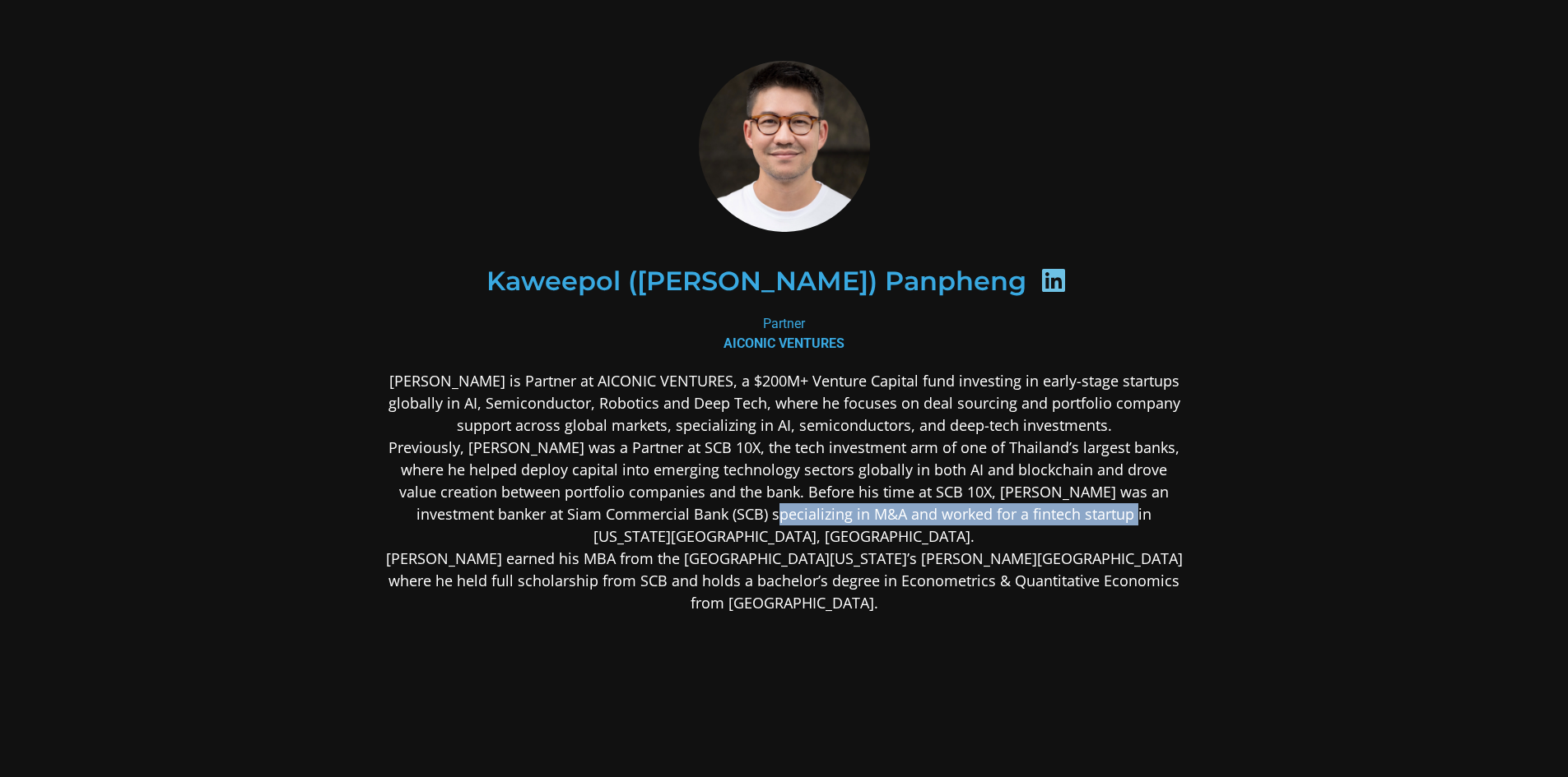
click at [1087, 511] on p "[PERSON_NAME] is Partner at AICONIC VENTURES, a $200M+ Venture Capital fund inv…" at bounding box center [784, 491] width 800 height 244
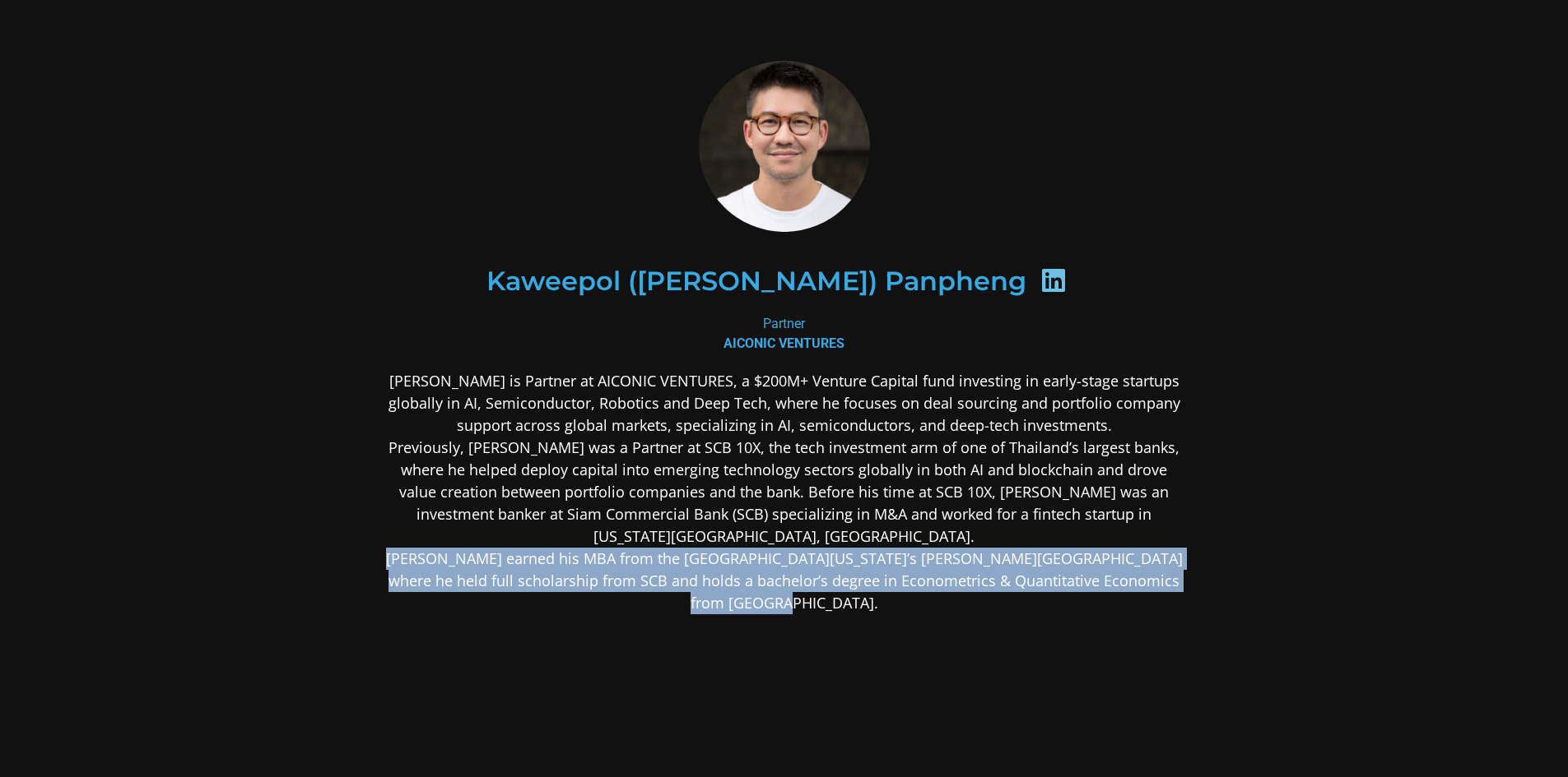
drag, startPoint x: 400, startPoint y: 537, endPoint x: 1191, endPoint y: 583, distance: 792.3
click at [1187, 559] on div "Kaweepol ([PERSON_NAME]) Panpheng Partner AICONIC VENTURES [PERSON_NAME] is Par…" at bounding box center [784, 468] width 888 height 903
click at [1137, 653] on div "[PERSON_NAME] is Partner at AICONIC VENTURES, a $200M+ Venture Capital fund inv…" at bounding box center [784, 622] width 800 height 504
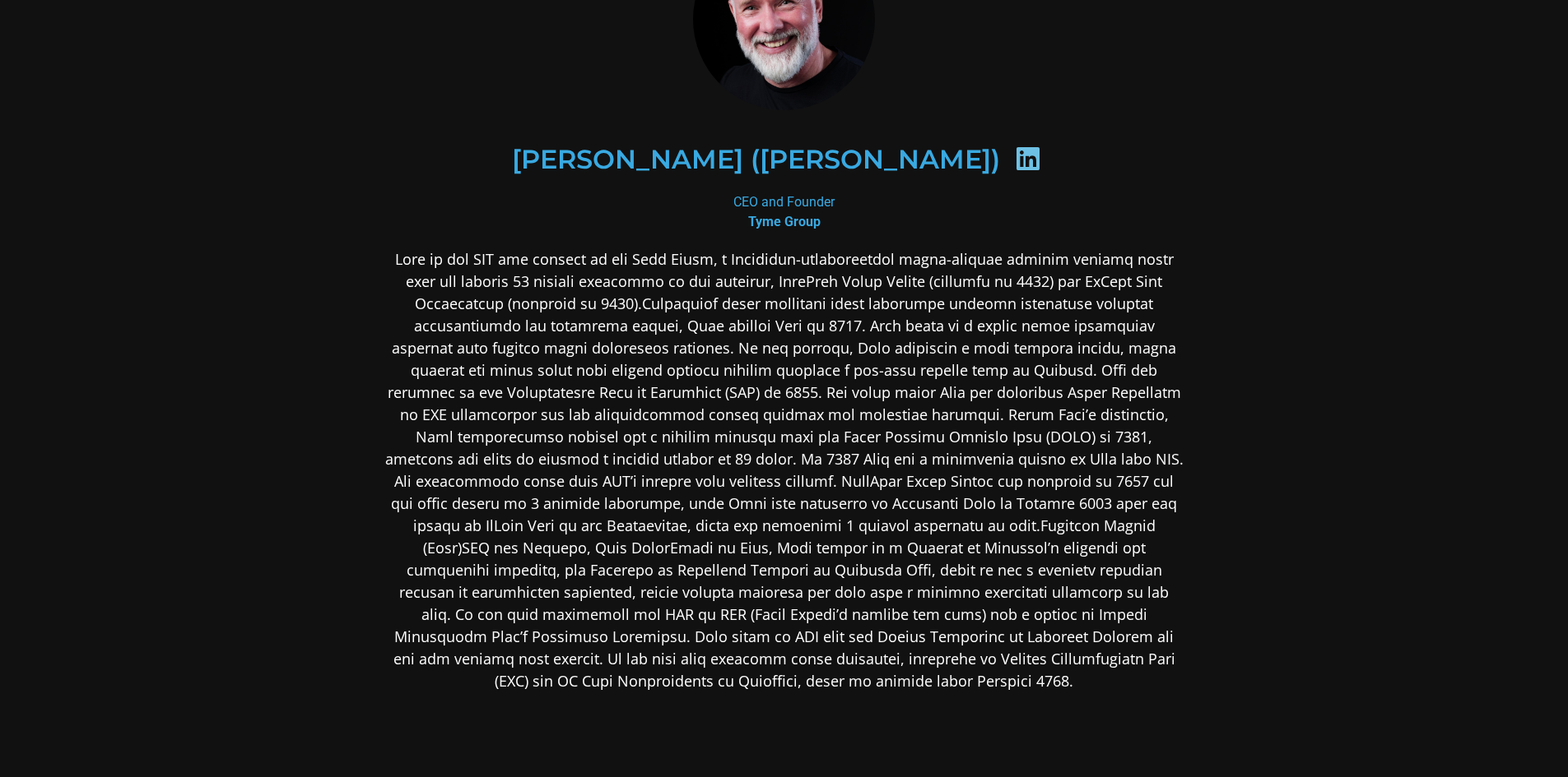
scroll to position [165, 0]
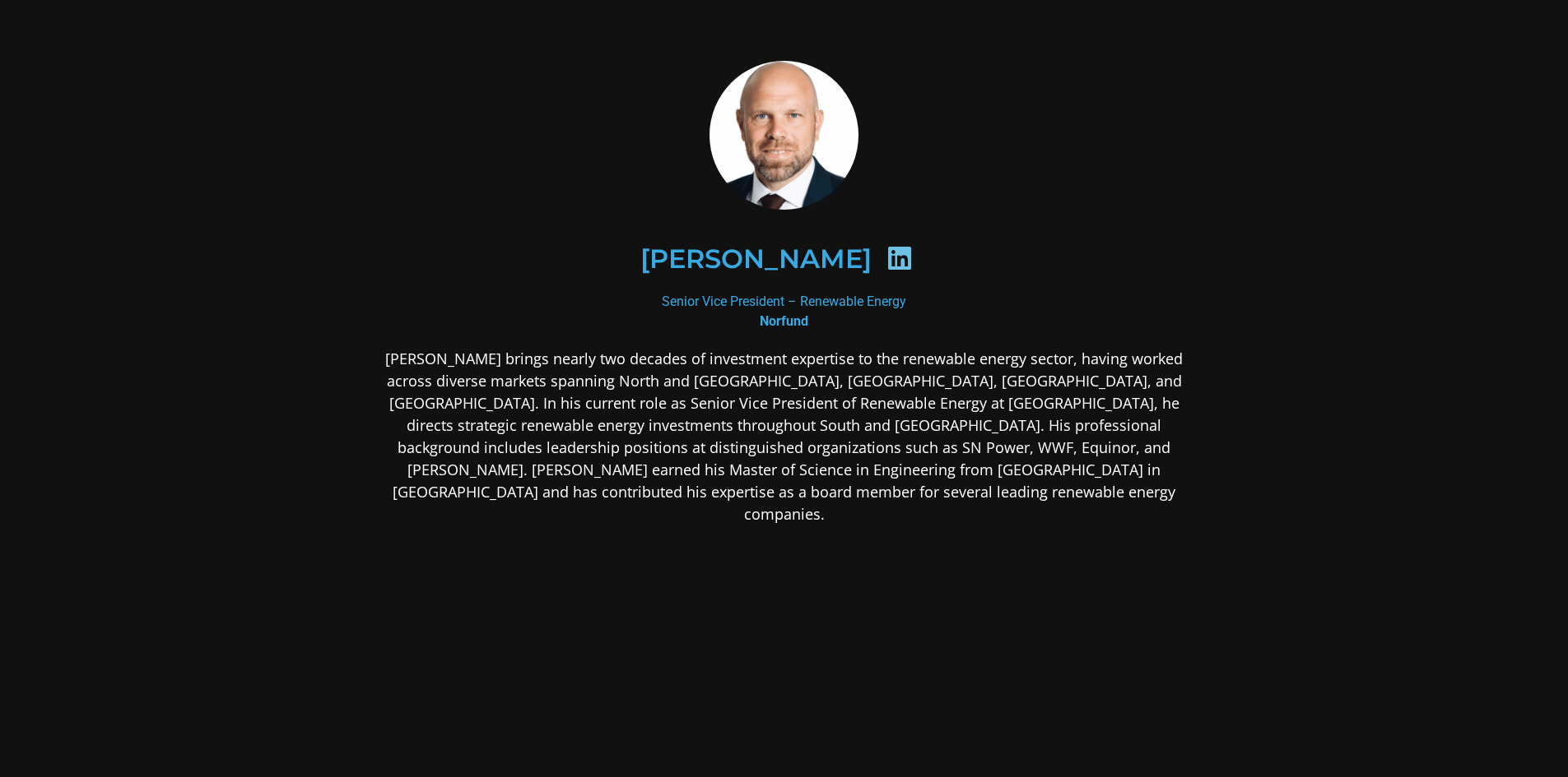
click at [291, 211] on section "[PERSON_NAME] Senior Vice President – Renewable Energy Norfund" at bounding box center [784, 423] width 1568 height 847
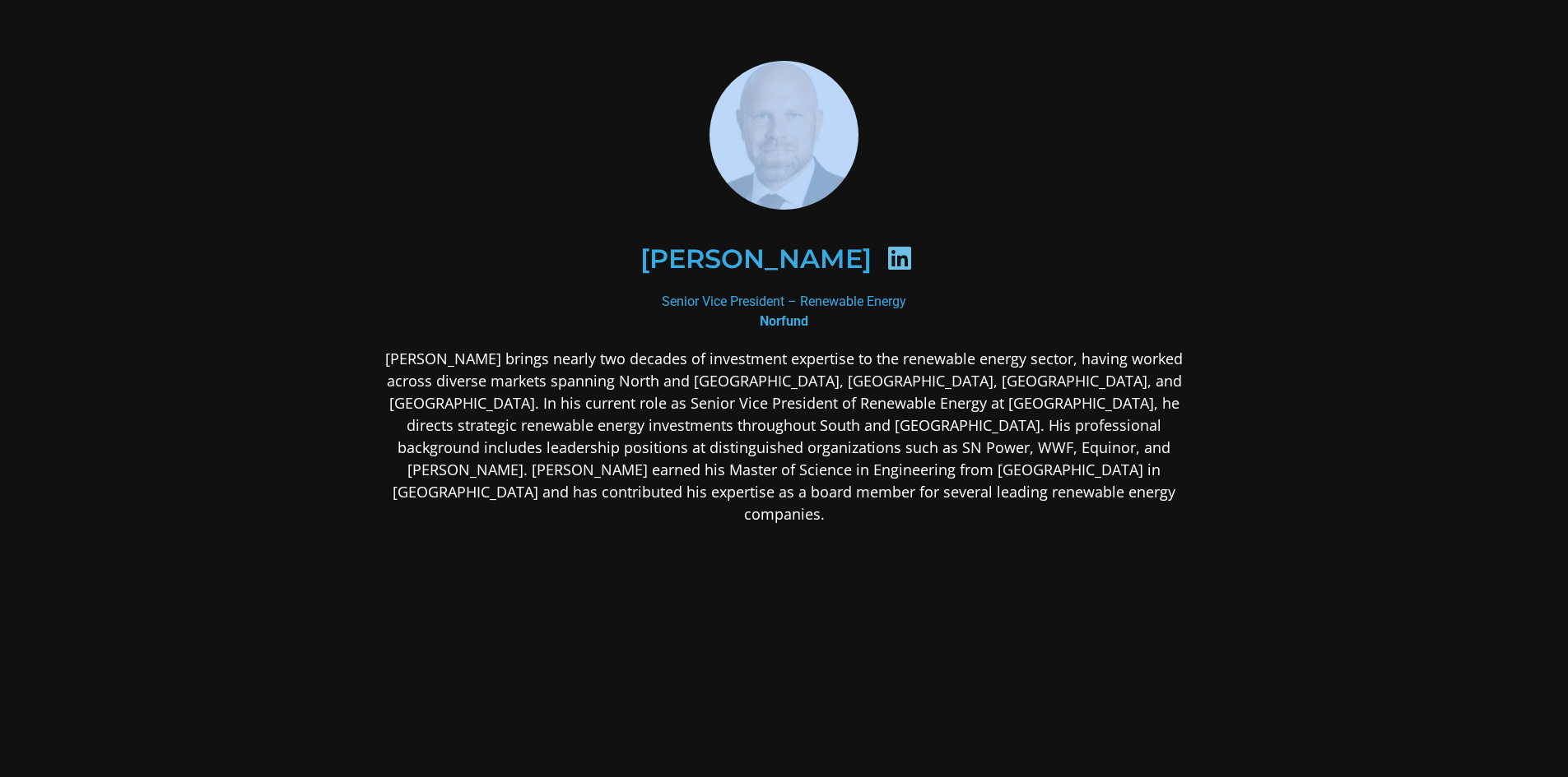
click at [291, 211] on section "[PERSON_NAME] Senior Vice President – Renewable Energy Norfund" at bounding box center [784, 423] width 1568 height 847
click at [285, 237] on section "[PERSON_NAME] Senior Vice President – Renewable Energy Norfund" at bounding box center [784, 423] width 1568 height 847
